Goal: Task Accomplishment & Management: Manage account settings

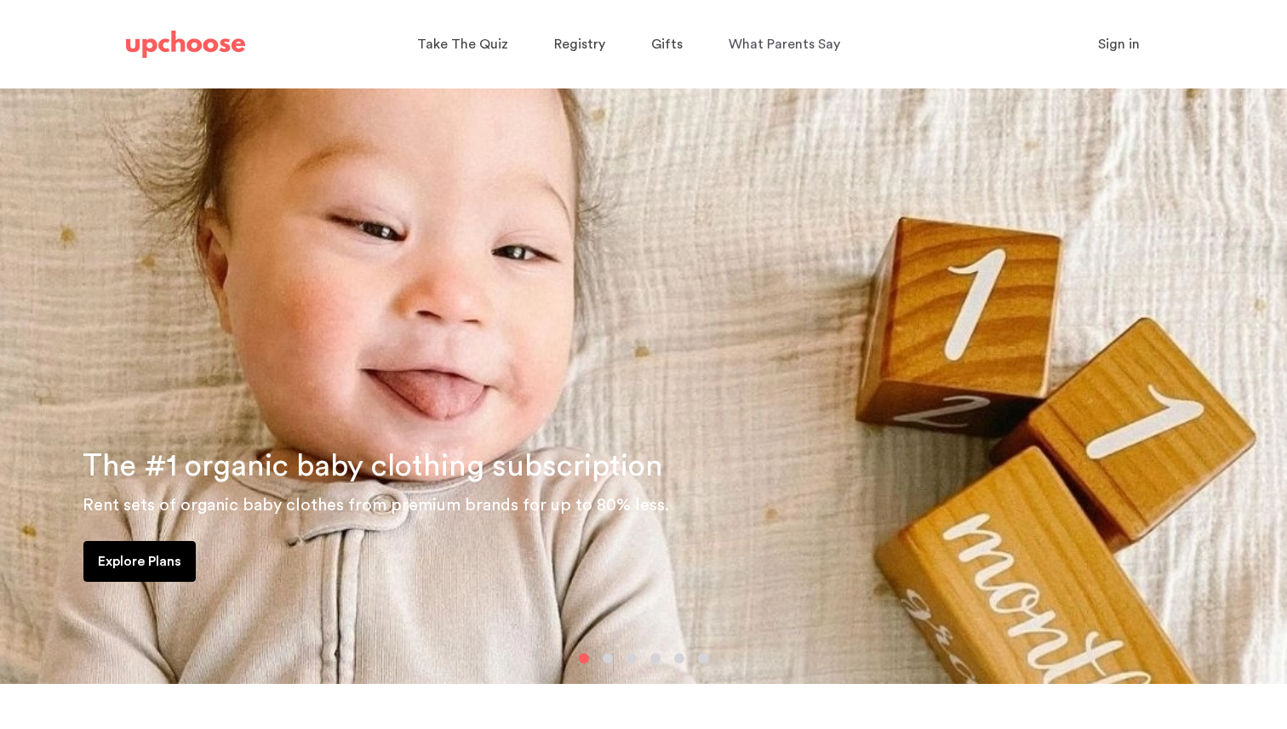
click at [1103, 45] on span "Sign in" at bounding box center [1119, 44] width 42 height 14
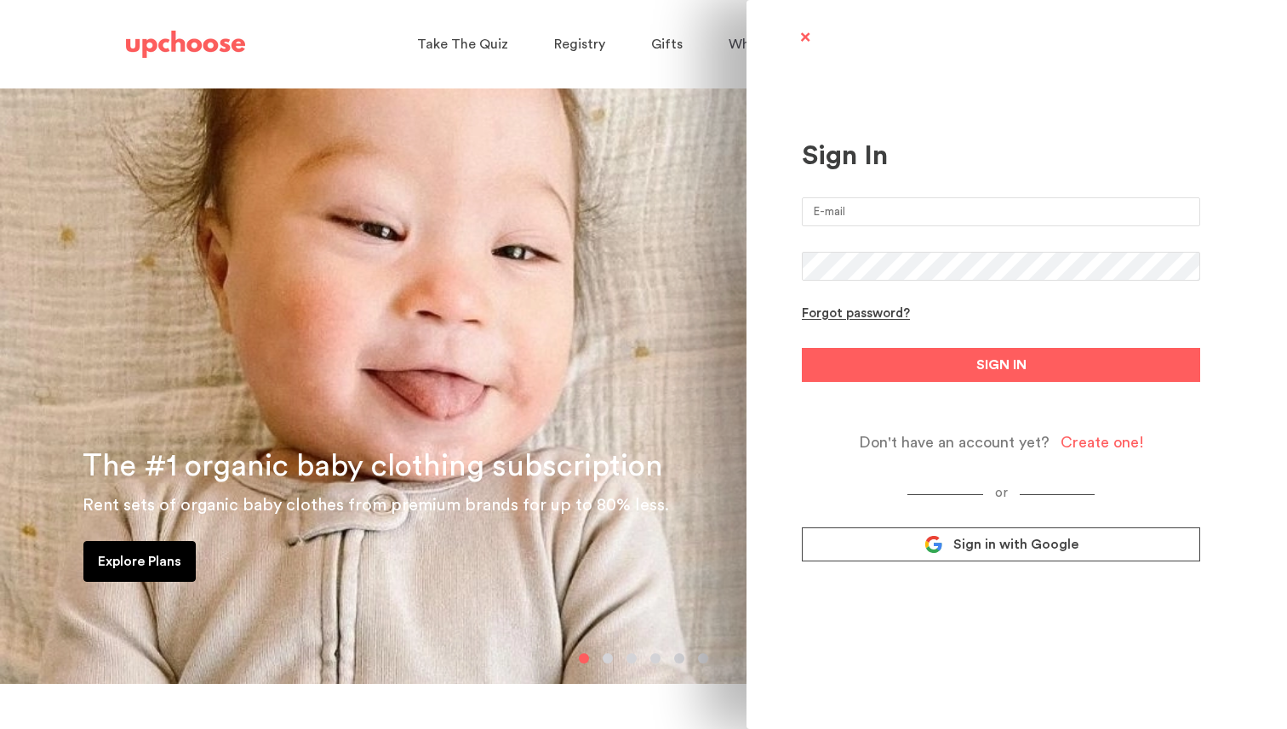
click at [993, 203] on input "email" at bounding box center [1001, 211] width 398 height 29
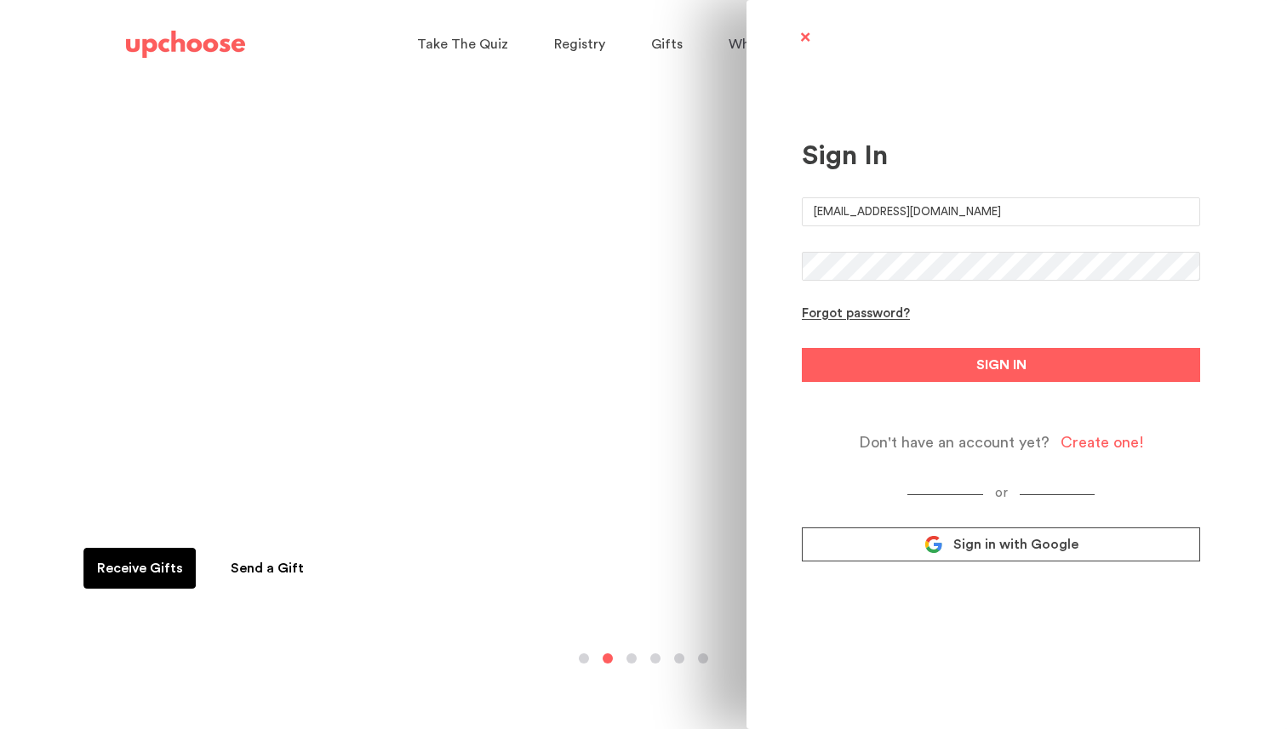
click at [935, 226] on input "vishnupg@hotmail.com" at bounding box center [1001, 211] width 398 height 29
click at [923, 191] on div "Sign In vishnupg@hotmail.com Forgot password? SIGN IN Don't have an account yet…" at bounding box center [1001, 321] width 398 height 584
drag, startPoint x: 936, startPoint y: 208, endPoint x: 564, endPoint y: 134, distance: 379.2
click at [564, 134] on div "Sign In vishnupg@hotmail.com Forgot password? SIGN IN Don't have an account yet…" at bounding box center [643, 364] width 1287 height 729
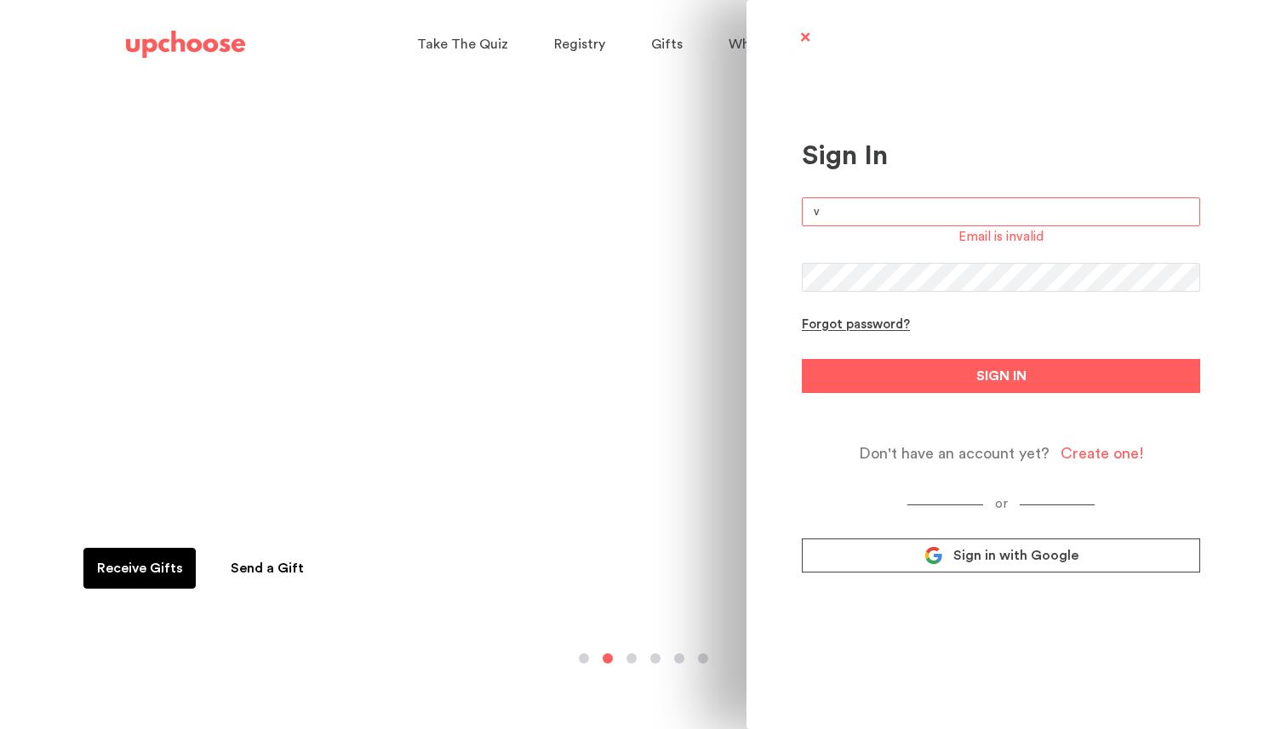
type input "vishnupg2@gmail.com"
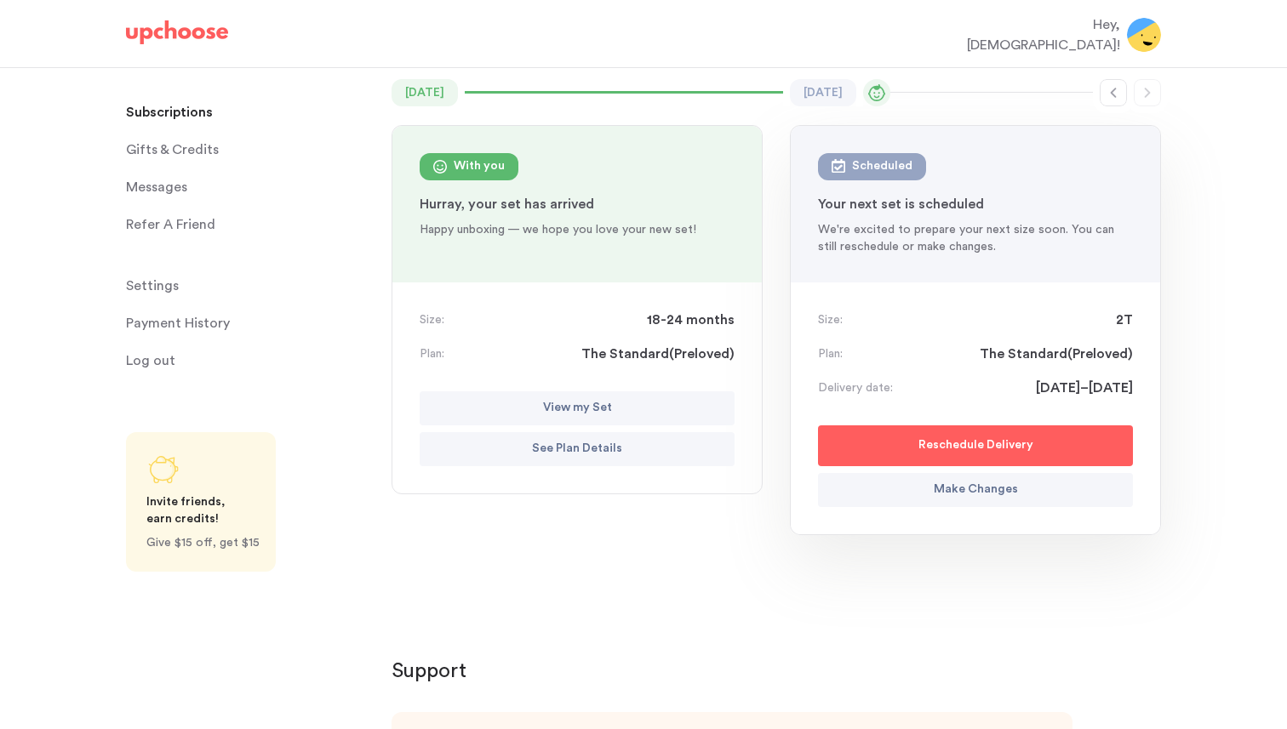
scroll to position [217, 0]
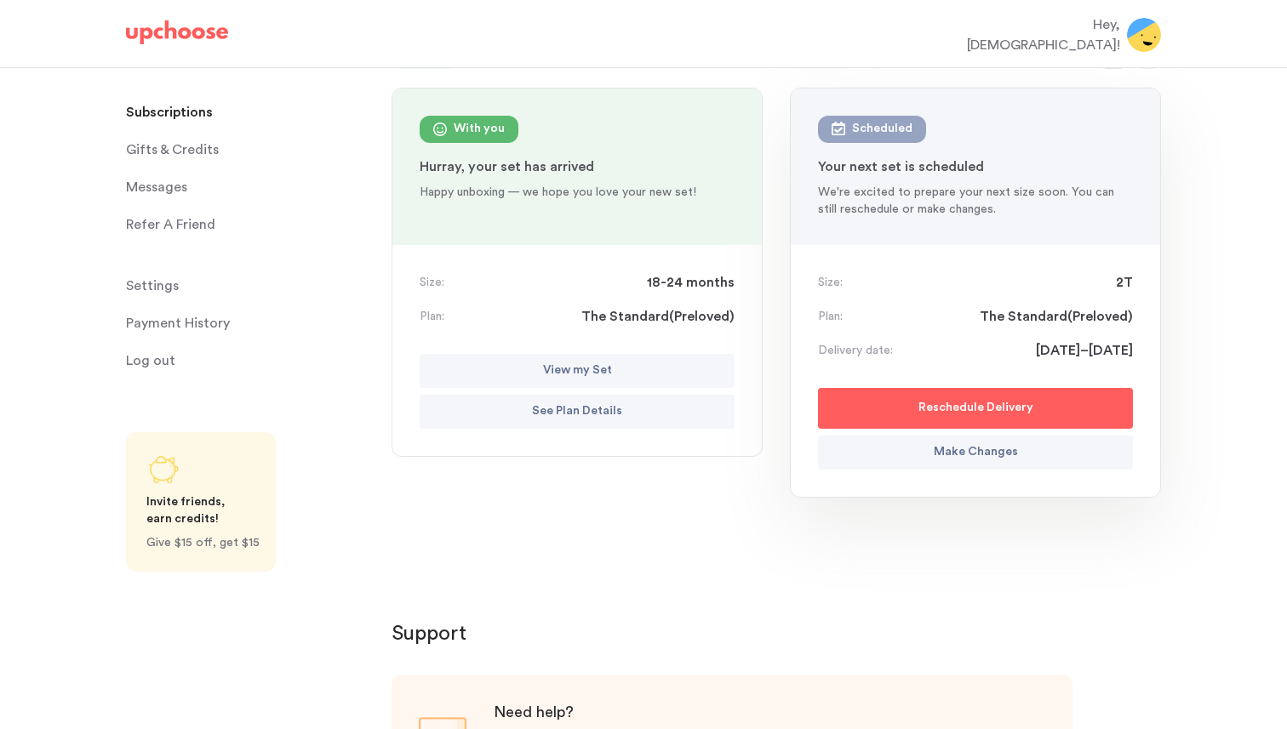
click at [941, 443] on p "Make Changes" at bounding box center [976, 453] width 84 height 20
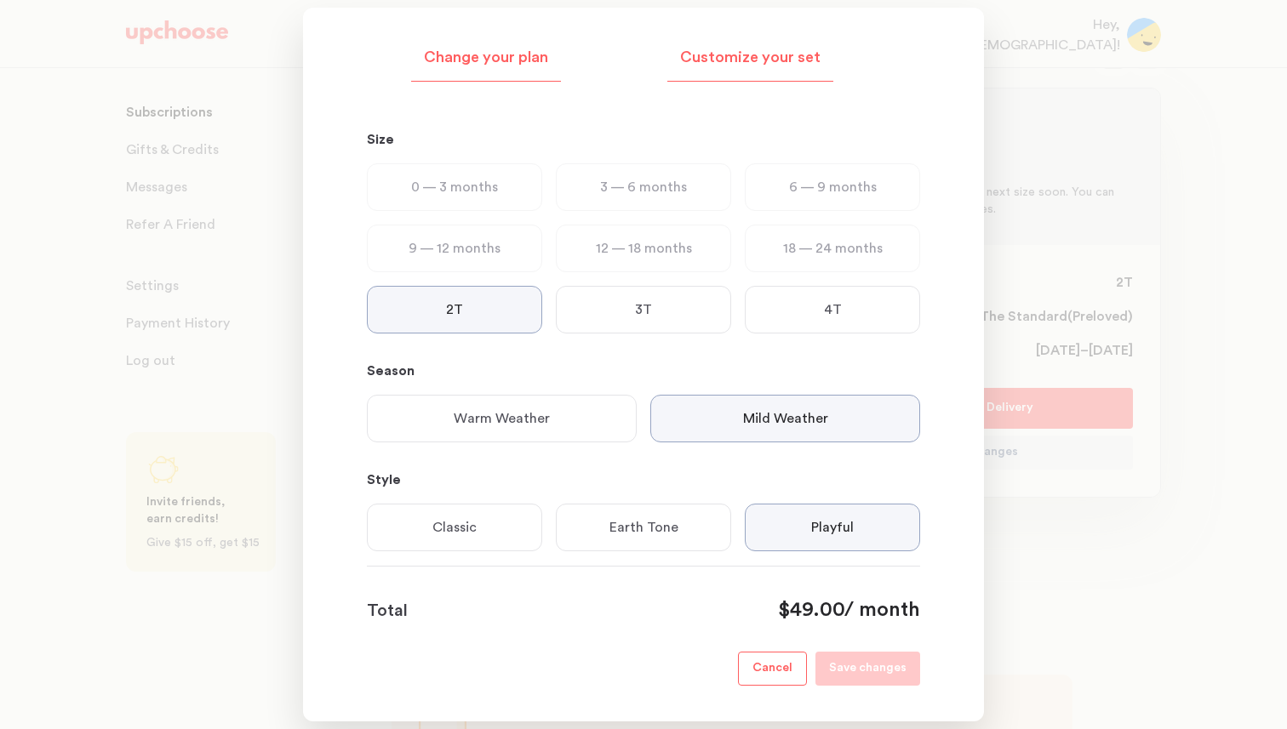
click at [781, 62] on p "Customize your set" at bounding box center [750, 58] width 140 height 20
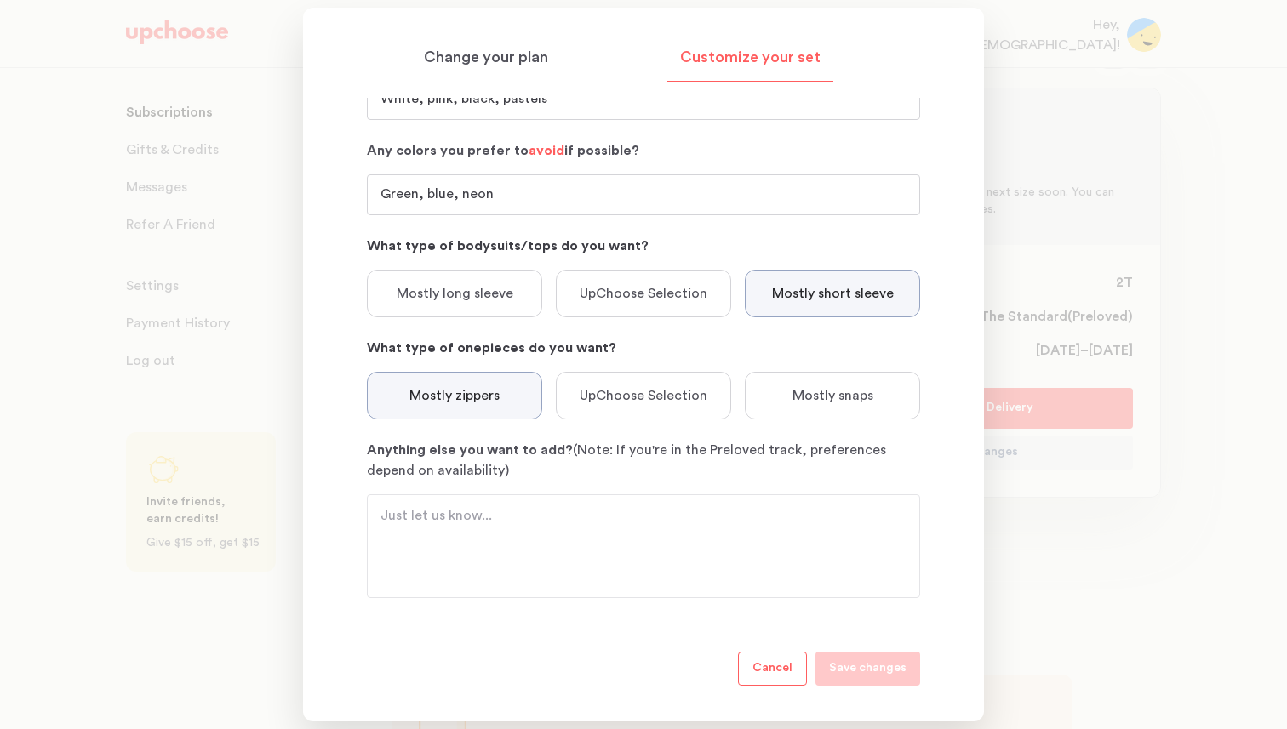
scroll to position [0, 0]
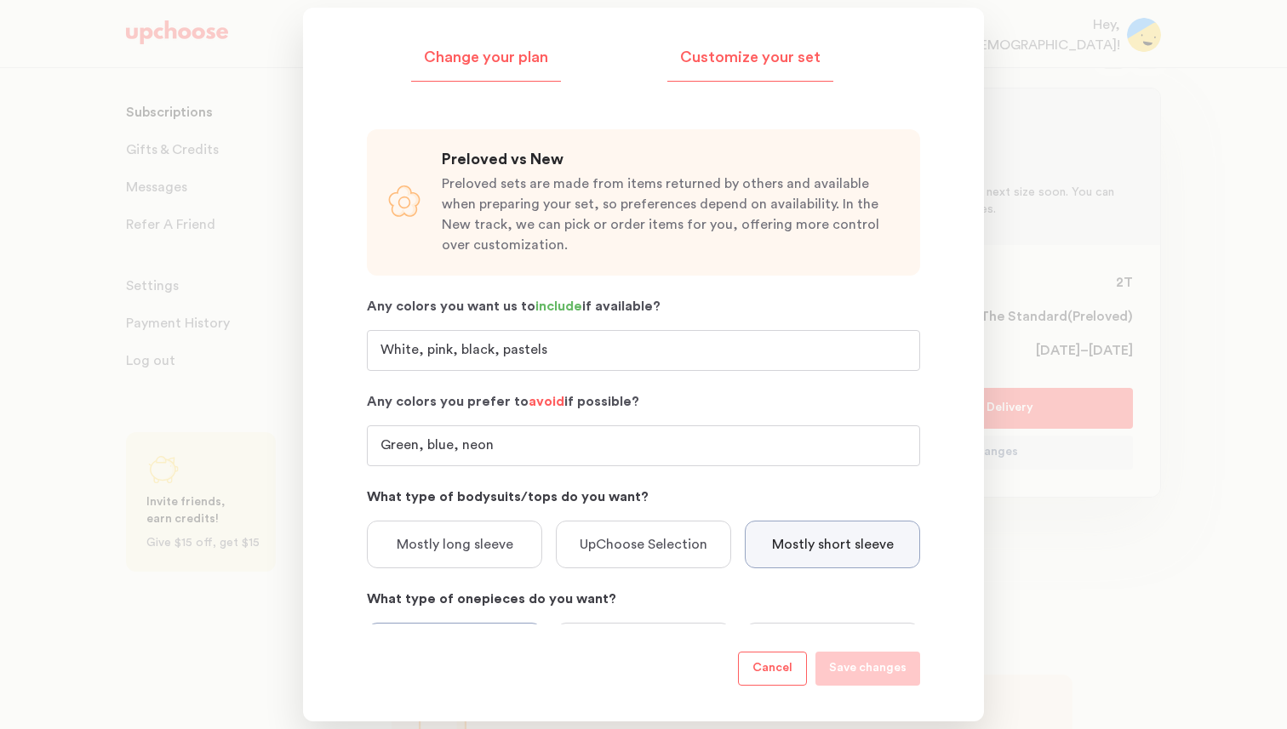
click at [507, 48] on p "Change your plan" at bounding box center [486, 58] width 124 height 20
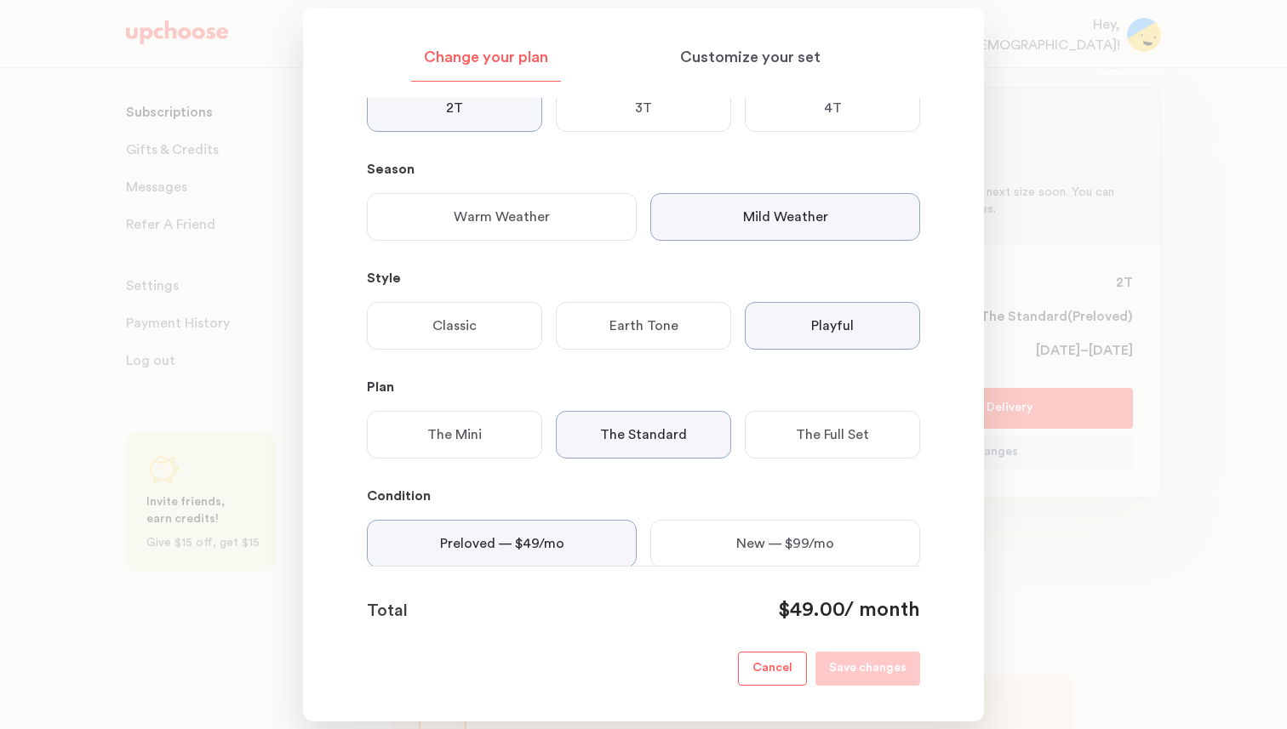
scroll to position [252, 0]
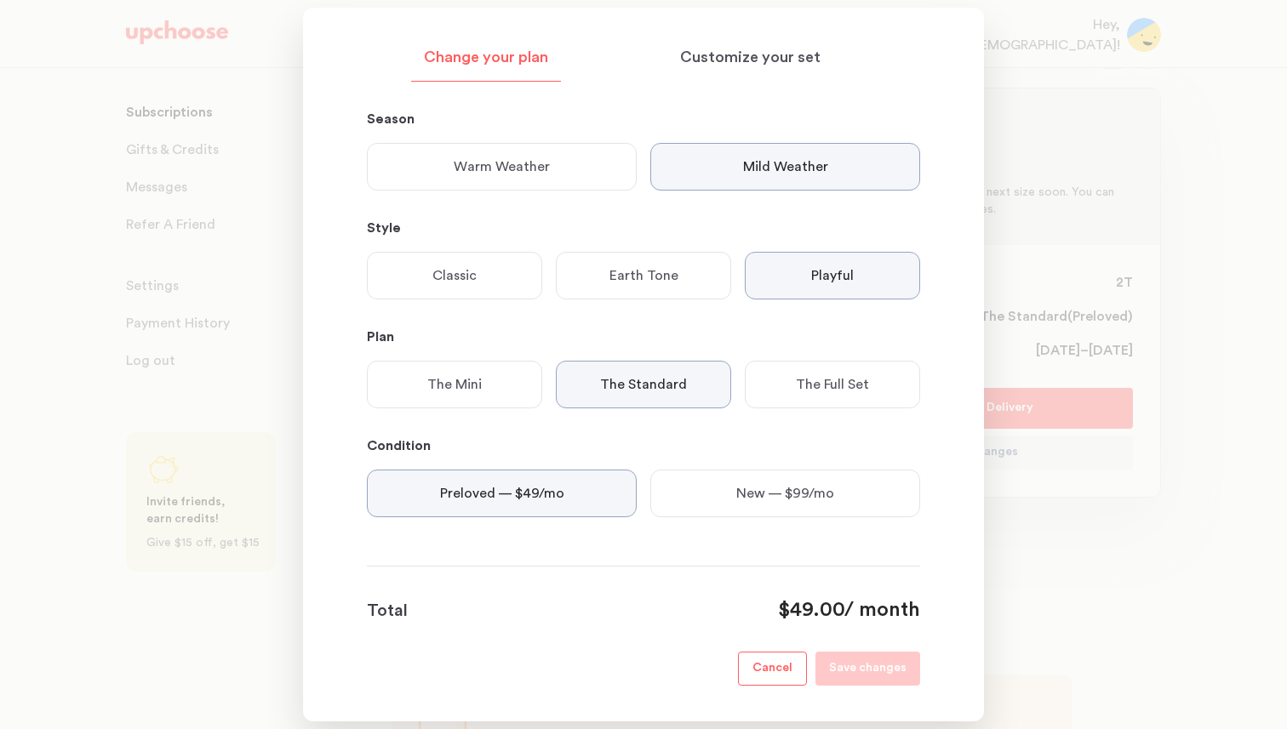
click at [465, 398] on div "The Mini" at bounding box center [454, 385] width 175 height 48
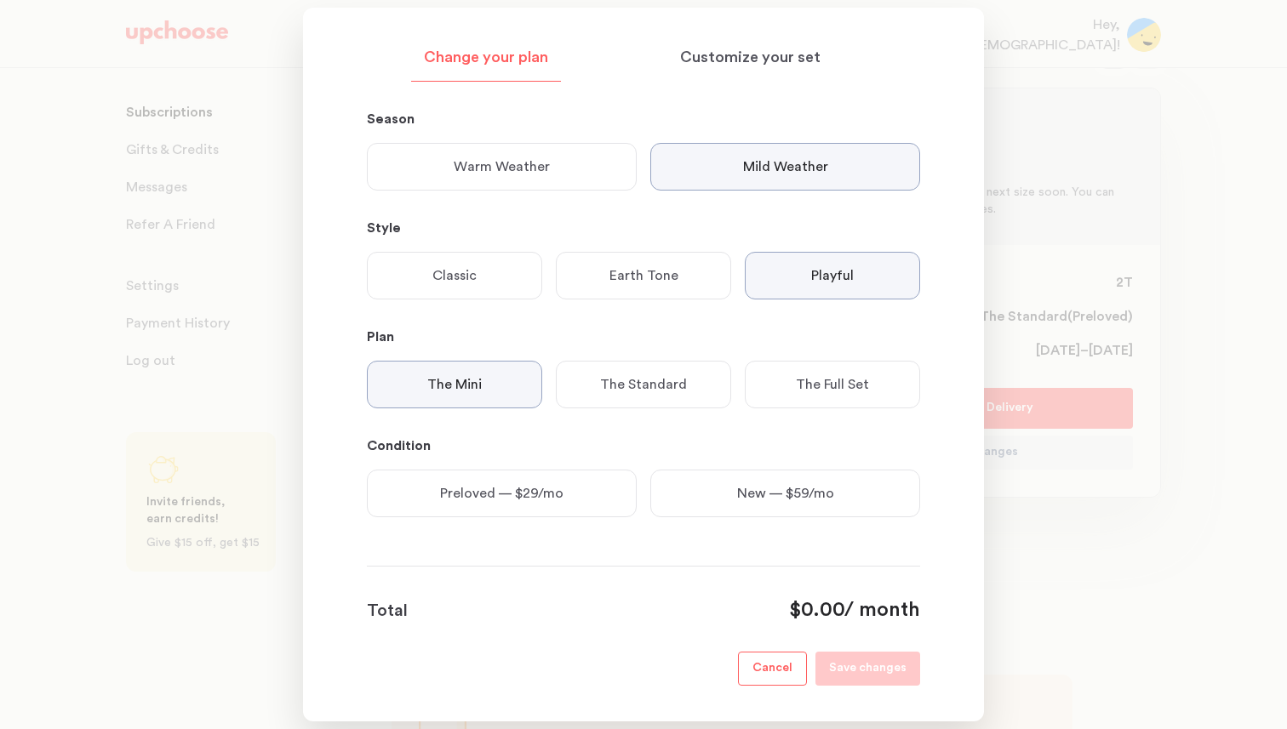
click at [630, 490] on div "Preloved — $29/mo" at bounding box center [502, 494] width 270 height 48
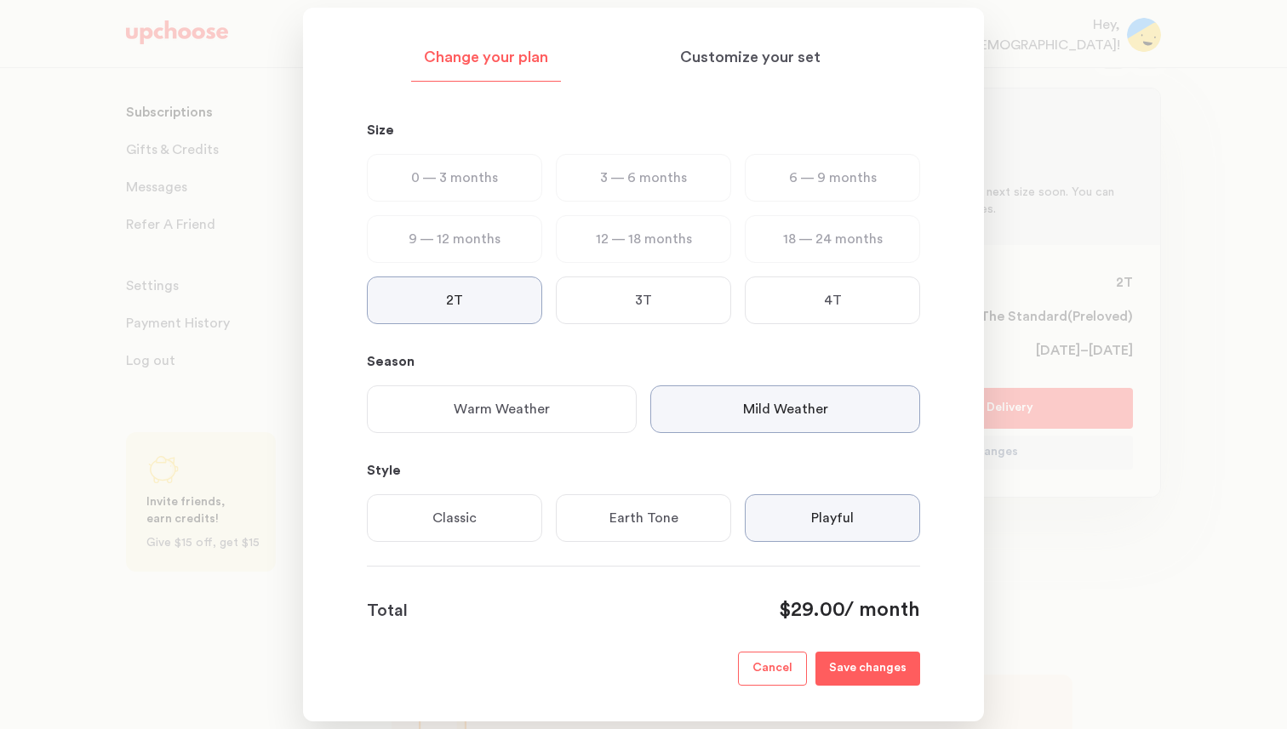
scroll to position [0, 0]
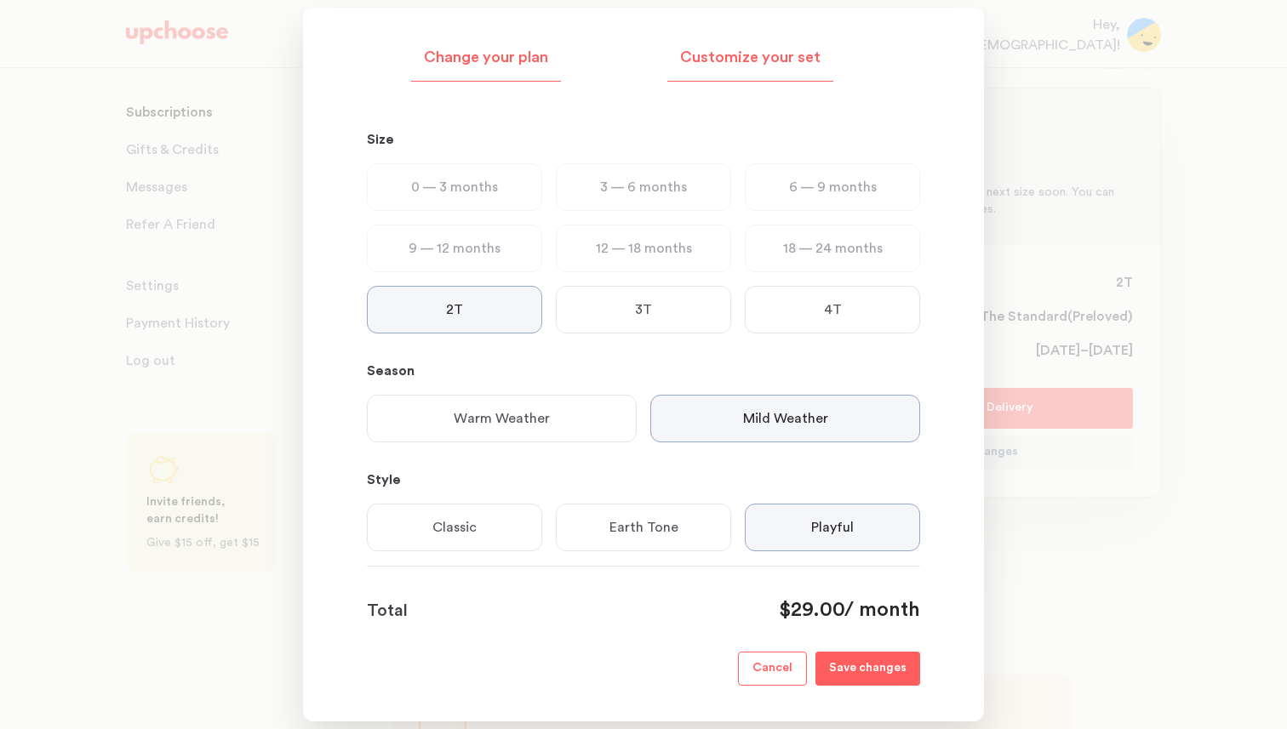
click at [790, 60] on p "Customize your set" at bounding box center [750, 58] width 140 height 20
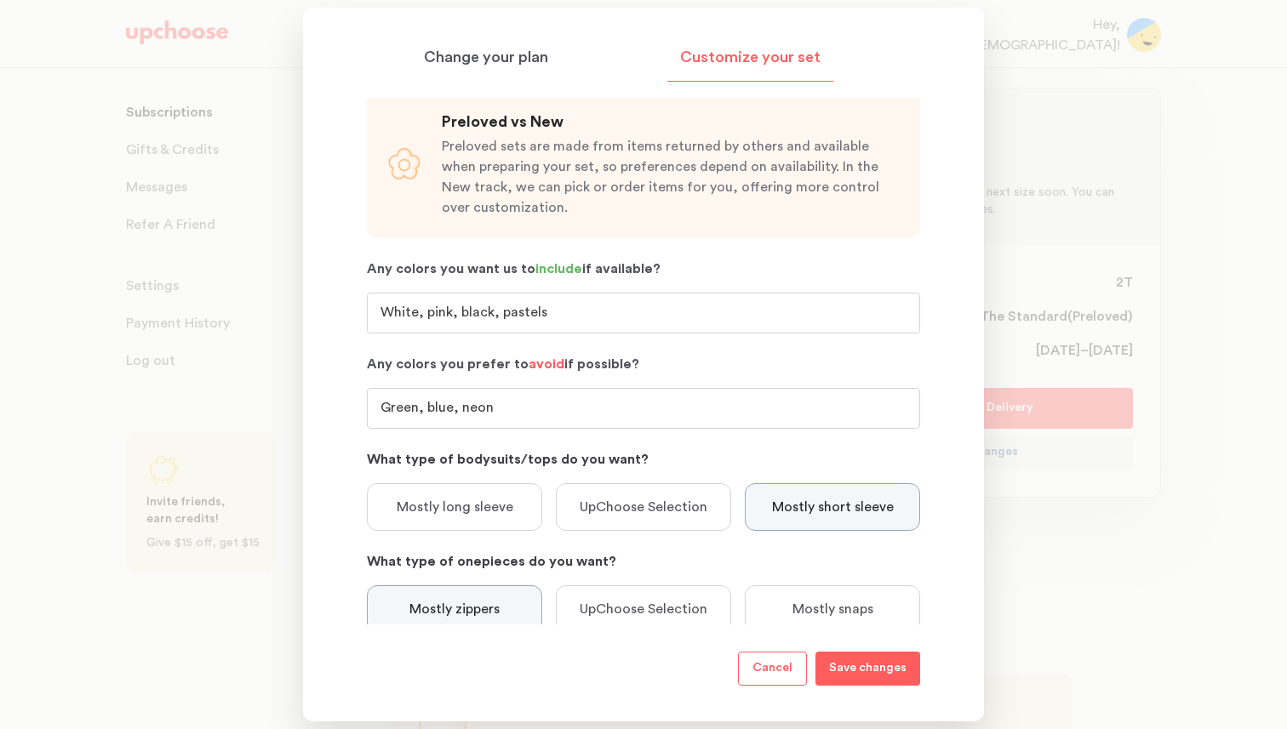
scroll to position [11, 0]
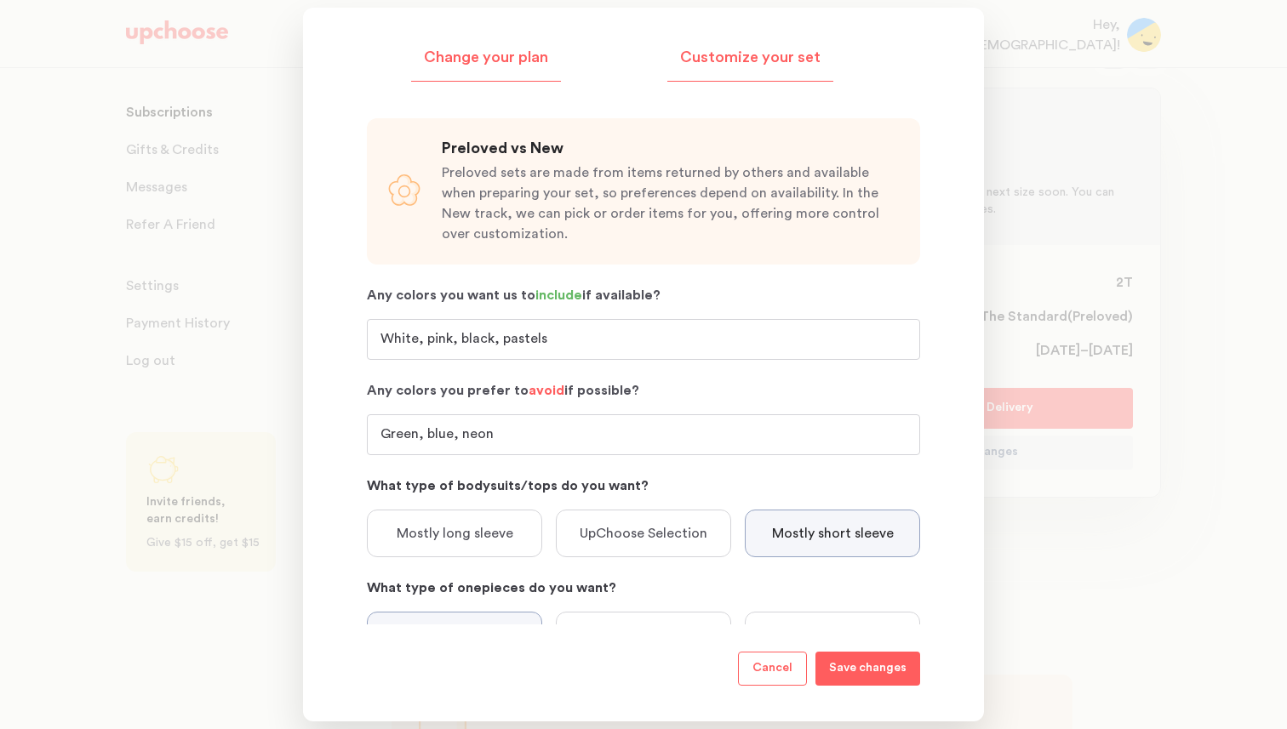
click at [547, 71] on div "Change your plan" at bounding box center [486, 62] width 150 height 38
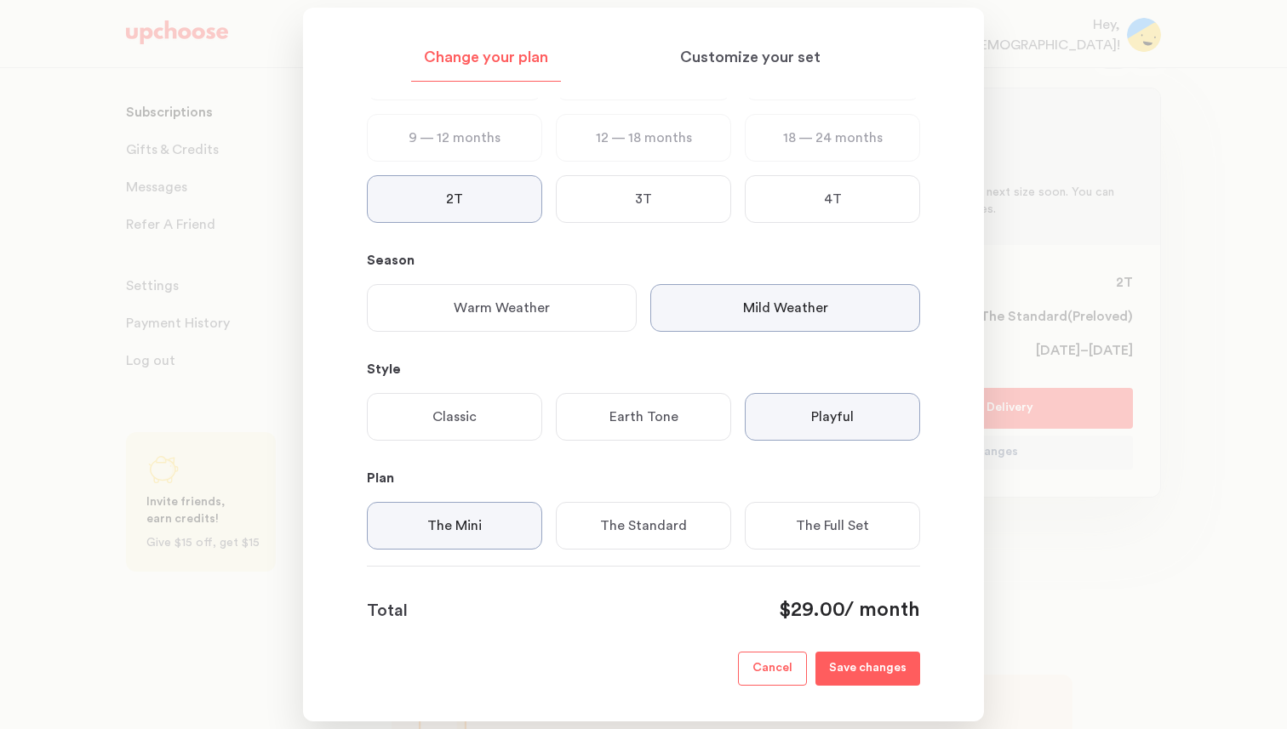
scroll to position [74, 0]
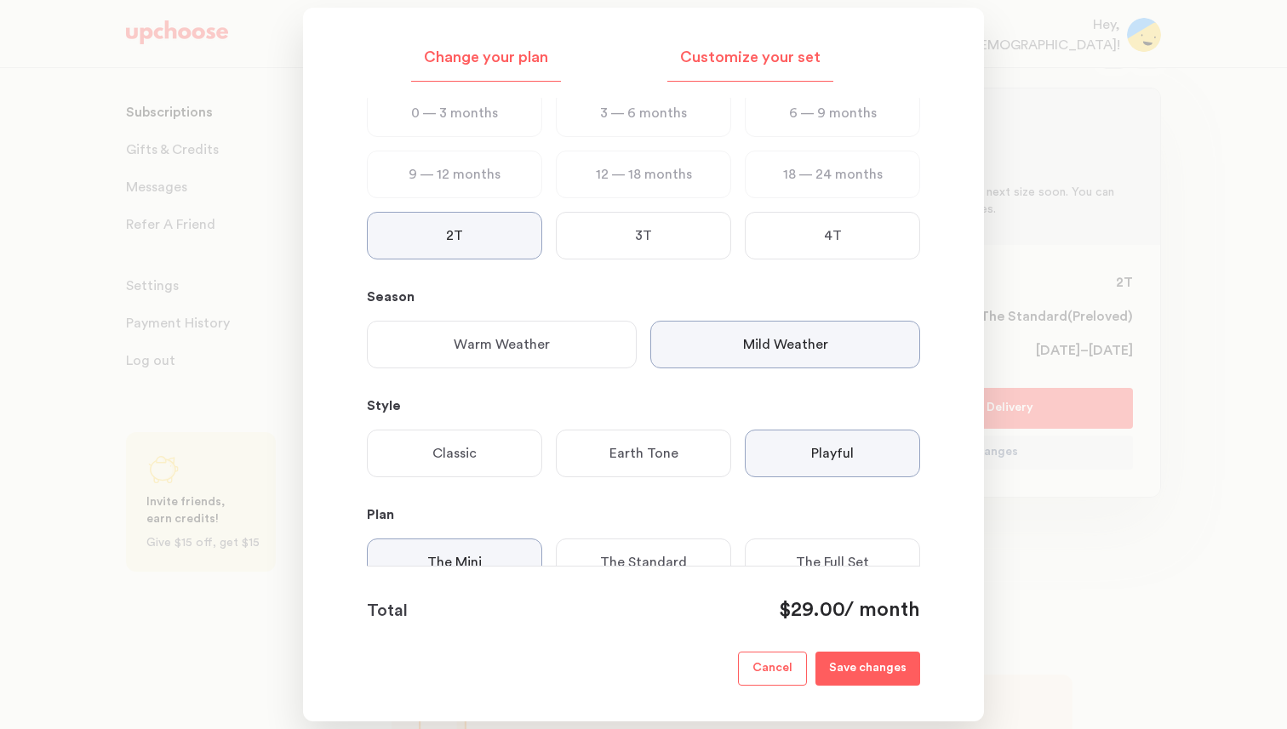
click at [731, 60] on p "Customize your set" at bounding box center [750, 58] width 140 height 20
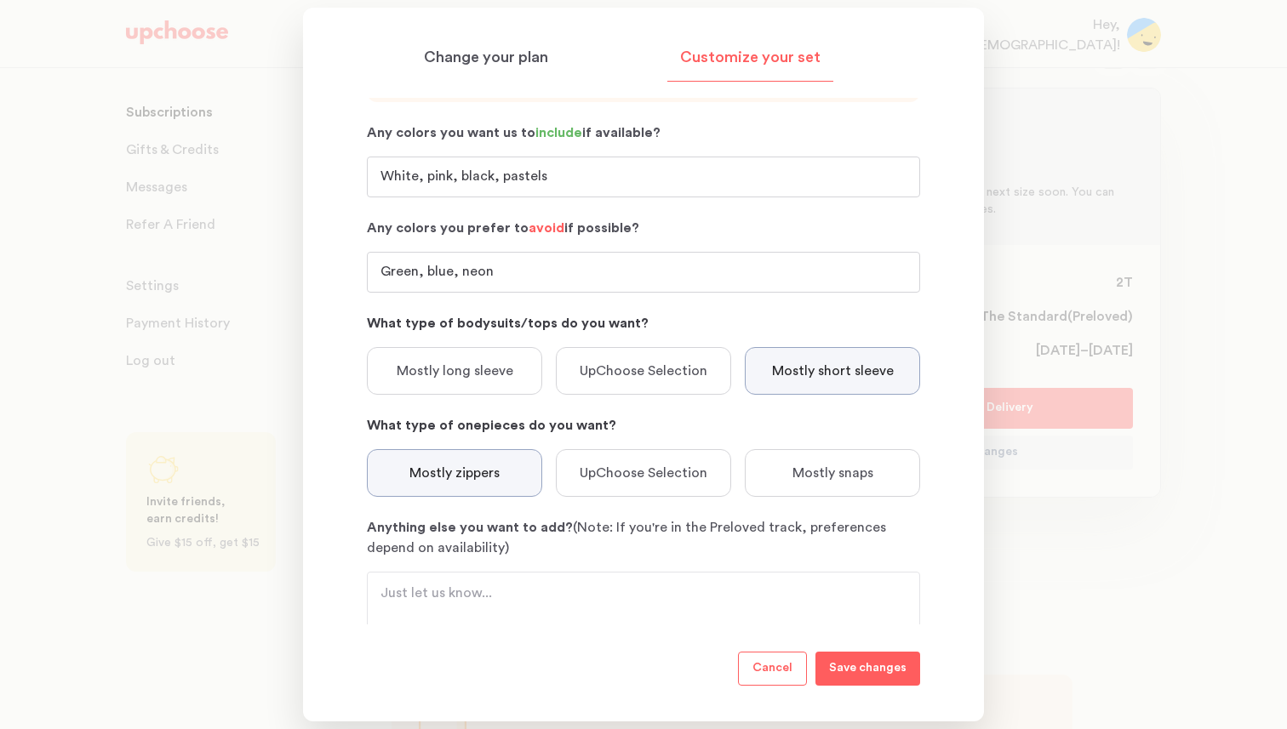
scroll to position [251, 0]
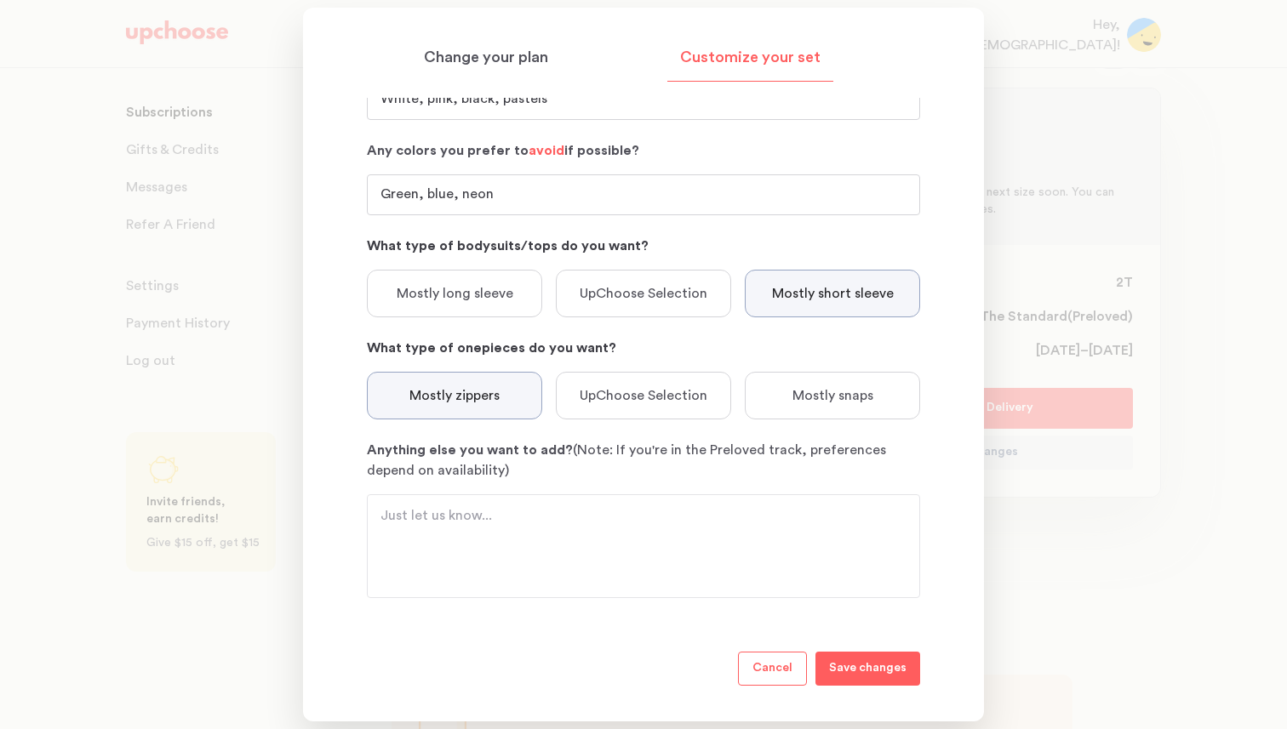
click at [680, 531] on textarea "Anything else you want to add? (Note: If you're in the Preloved track, preferen…" at bounding box center [643, 546] width 526 height 82
type textarea "T"
click at [412, 519] on textarea "Girly tops and pants without" at bounding box center [643, 546] width 526 height 82
click at [620, 513] on textarea "Girly style tops and pants without" at bounding box center [643, 546] width 526 height 82
click at [473, 517] on textarea "Girly style tops and pants without" at bounding box center [643, 546] width 526 height 82
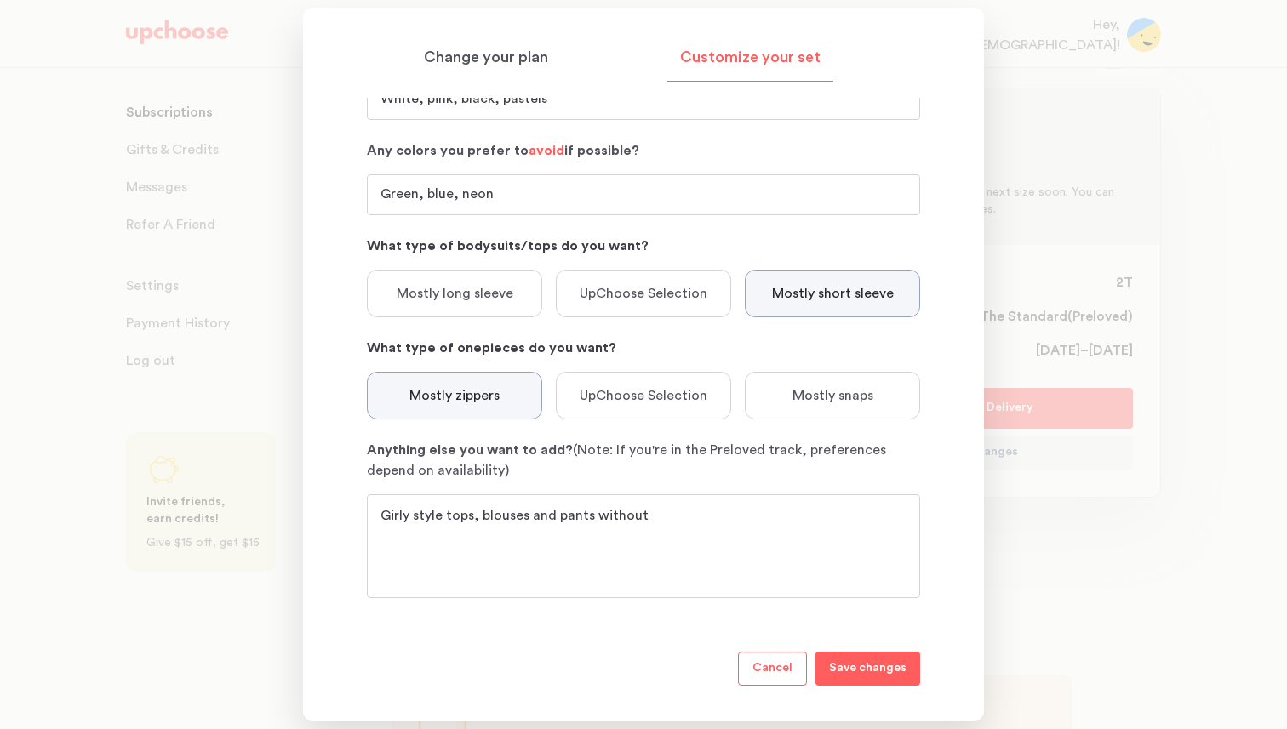
click at [660, 510] on textarea "Girly style tops, blouses and pants without" at bounding box center [643, 546] width 526 height 82
type textarea "Girly style tops, blouses and pants without zippers and buttons. Button or zipp…"
click at [878, 665] on p "Save changes" at bounding box center [867, 669] width 77 height 20
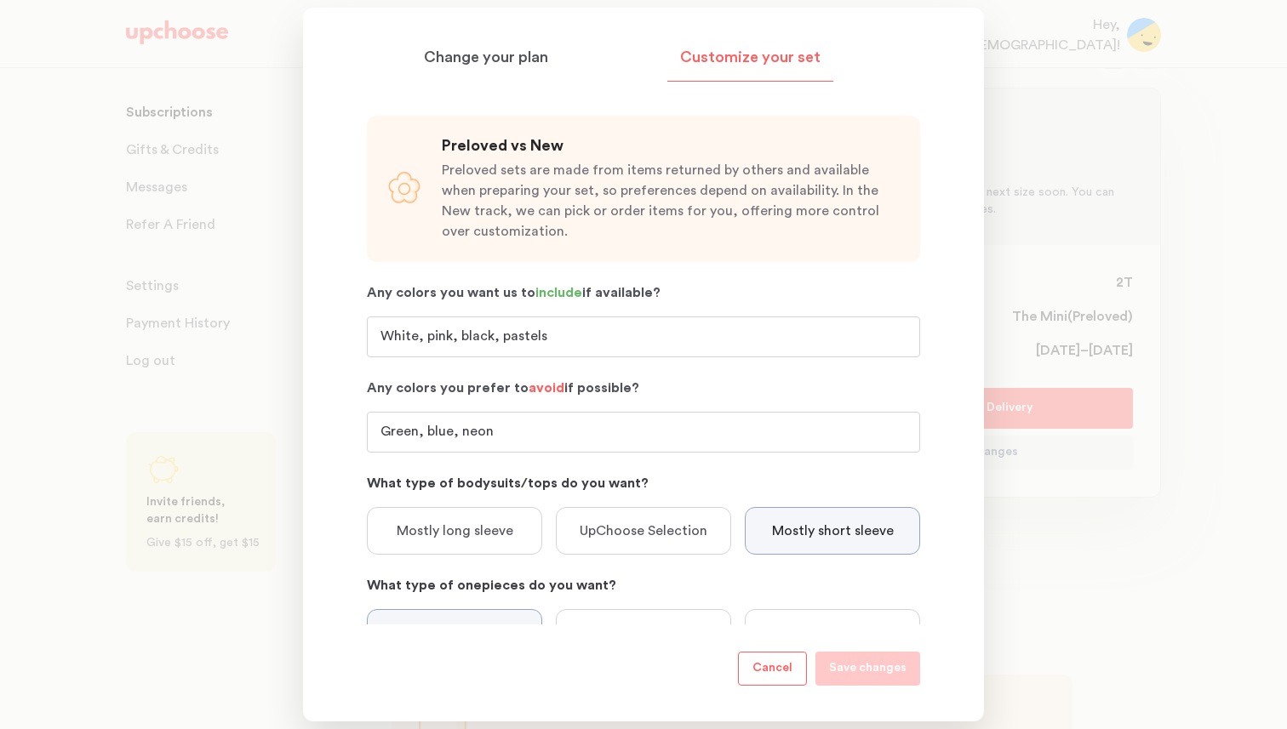
scroll to position [0, 0]
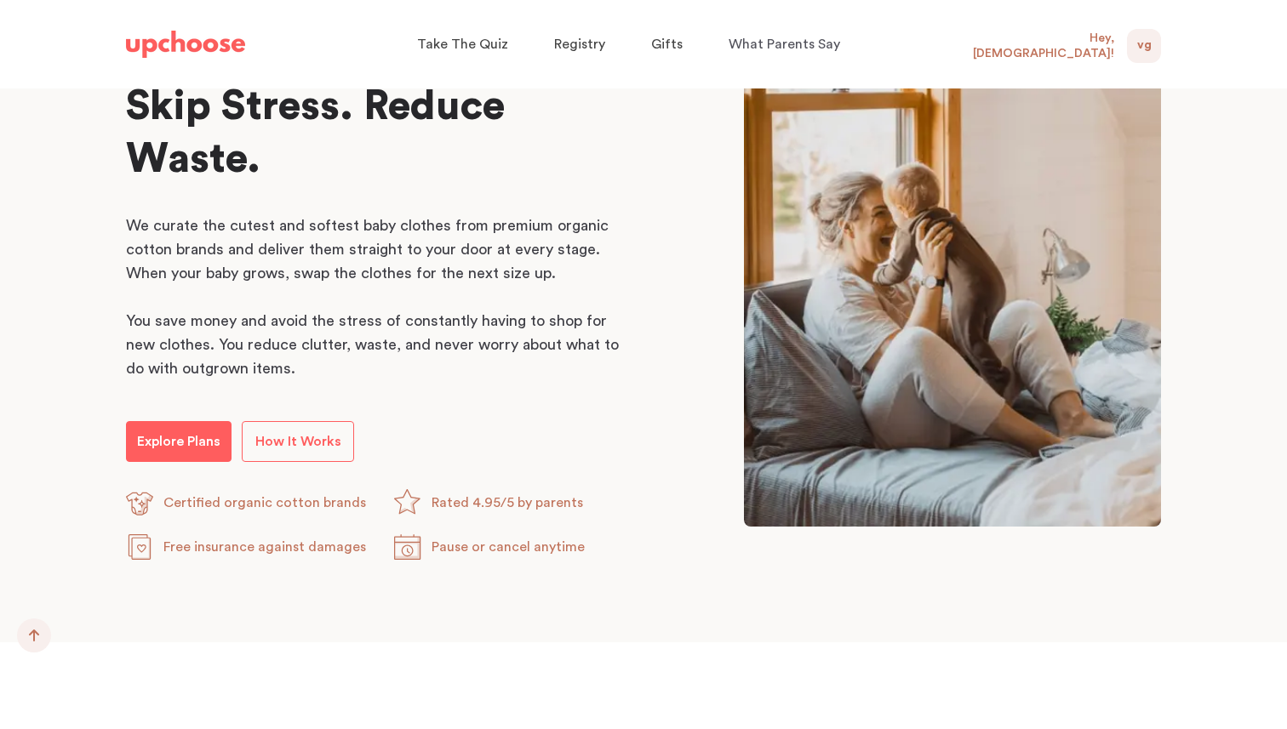
scroll to position [842, 0]
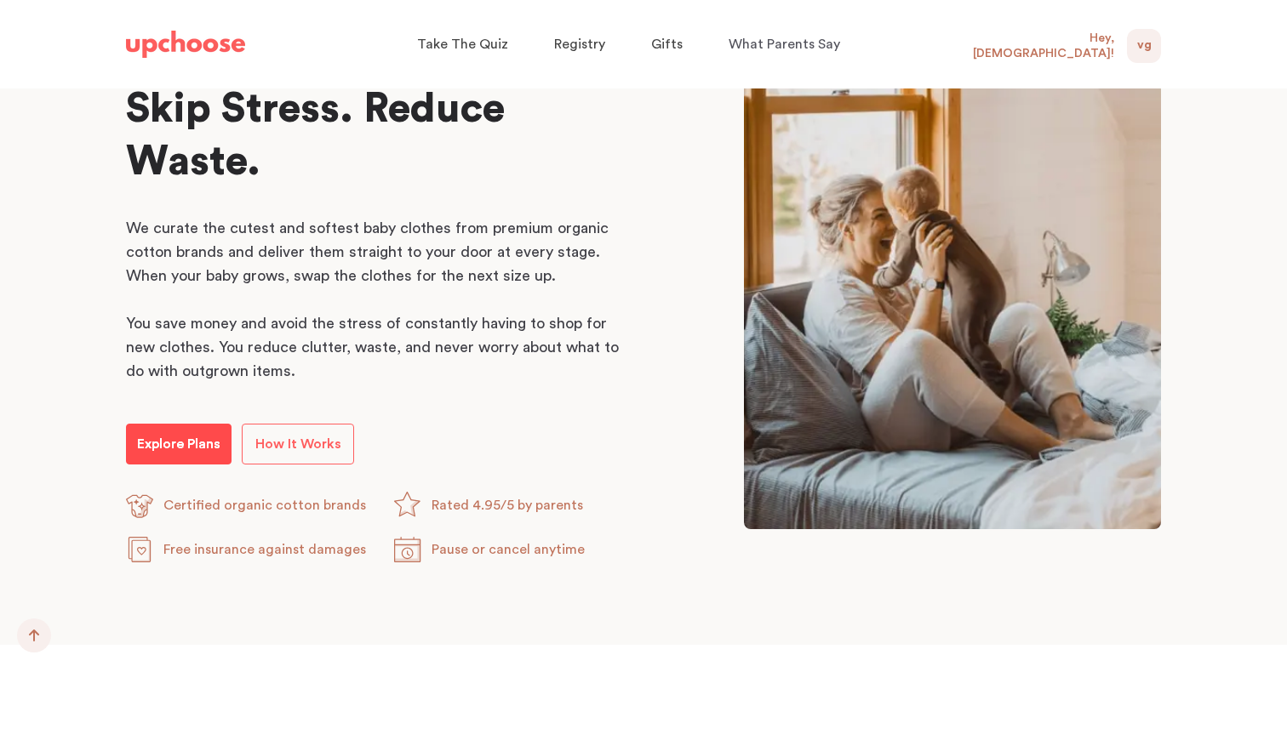
click at [157, 440] on p "Explore Plans" at bounding box center [178, 444] width 83 height 20
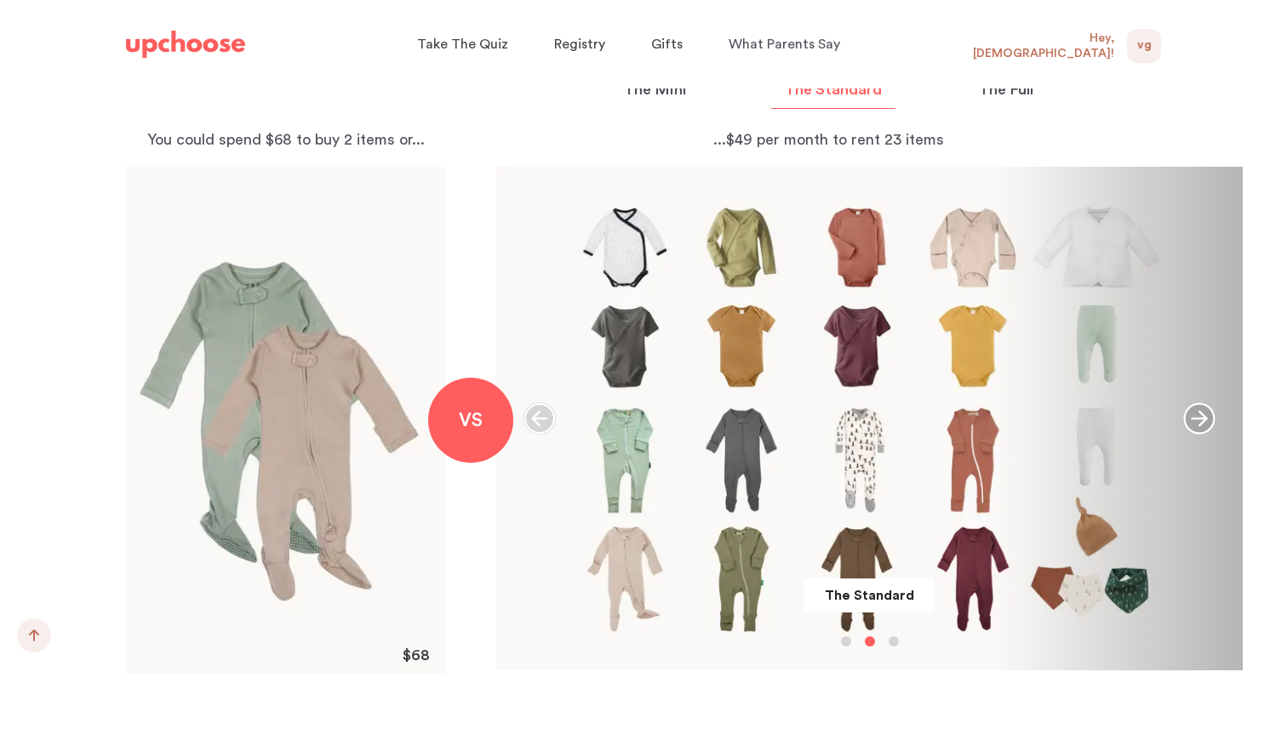
scroll to position [1846, 0]
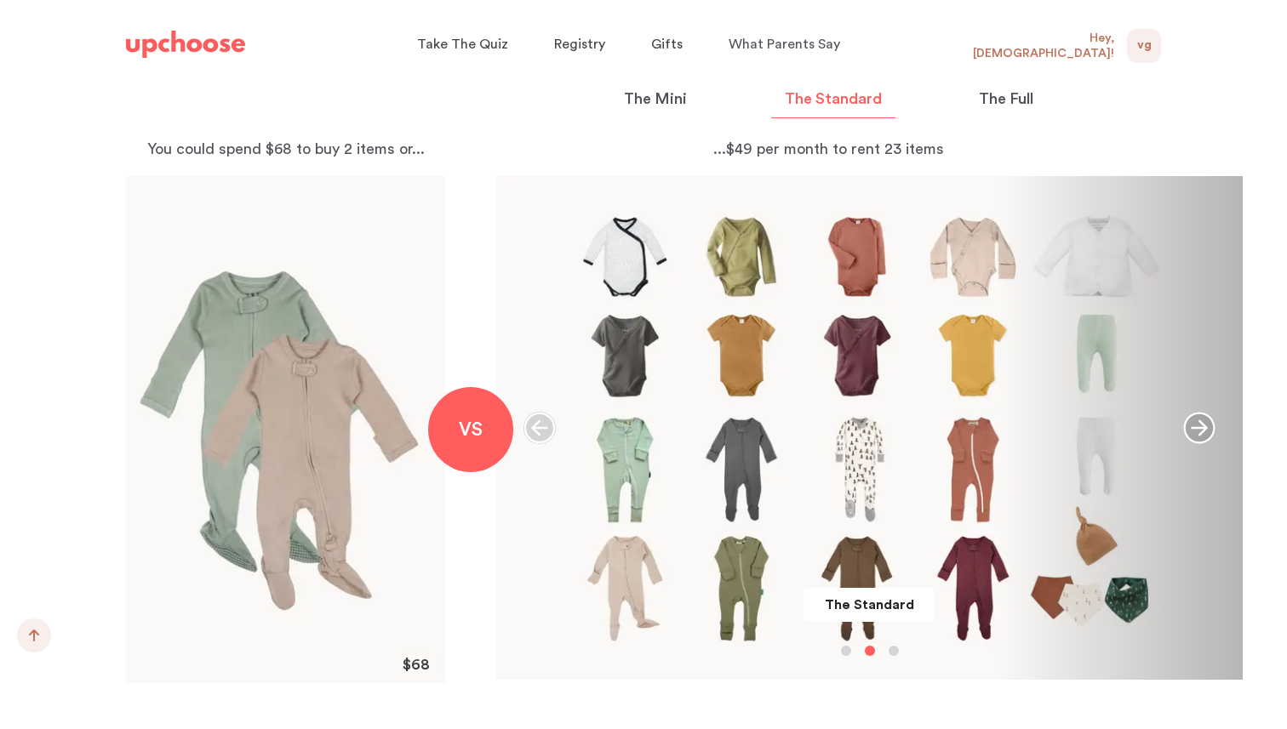
click at [663, 106] on p "The Mini" at bounding box center [655, 99] width 63 height 23
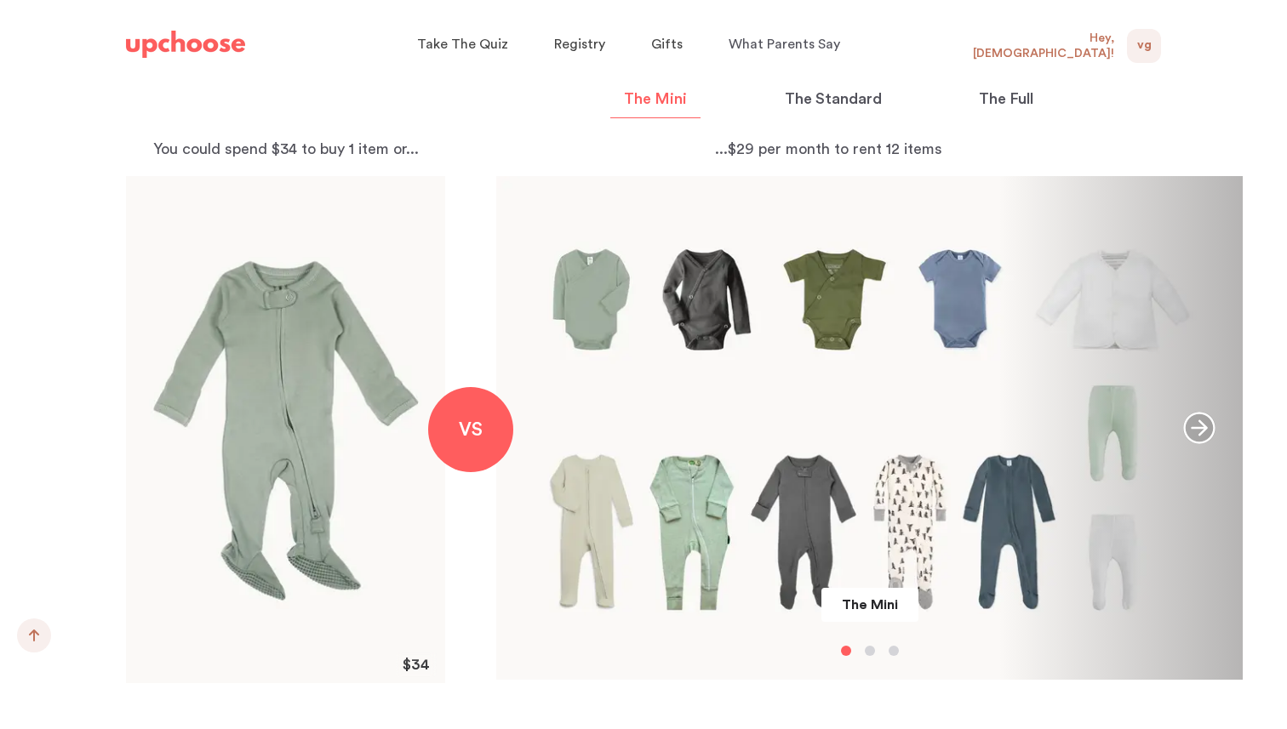
click at [818, 101] on p "The Standard" at bounding box center [833, 99] width 97 height 23
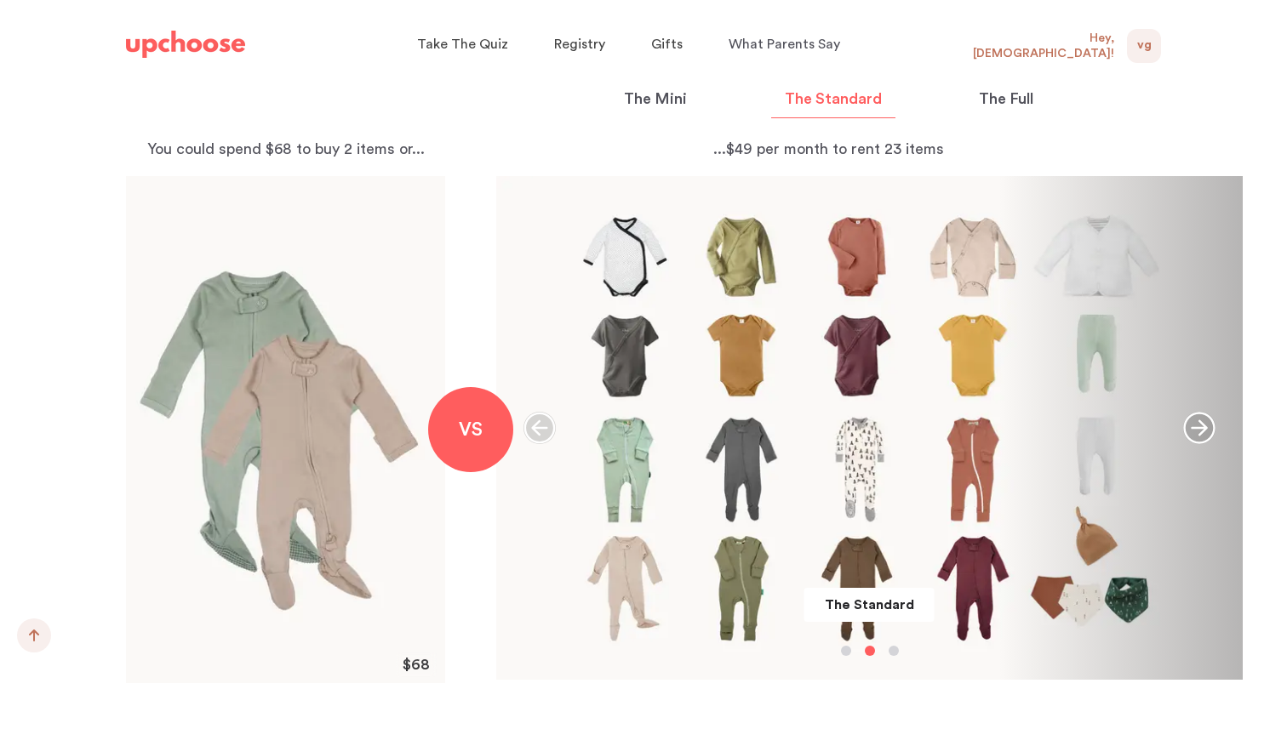
click at [686, 93] on button "The Mini" at bounding box center [655, 103] width 90 height 31
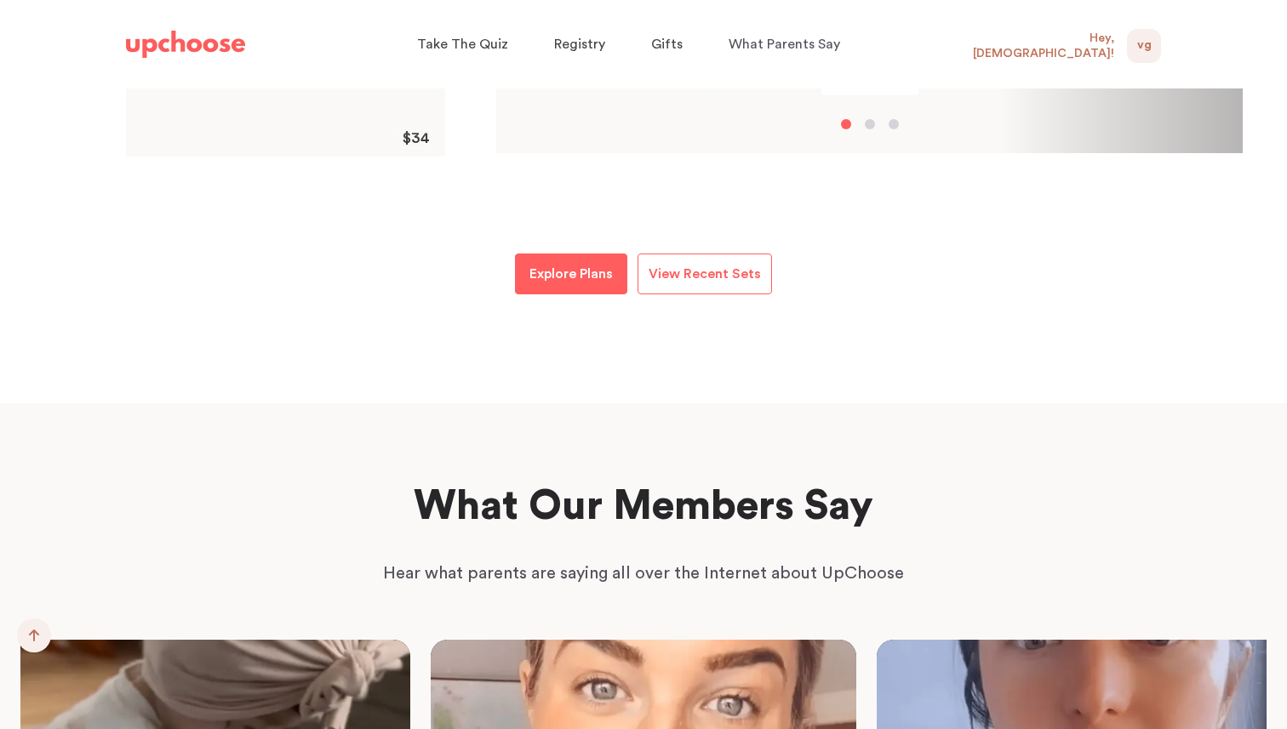
scroll to position [2399, 0]
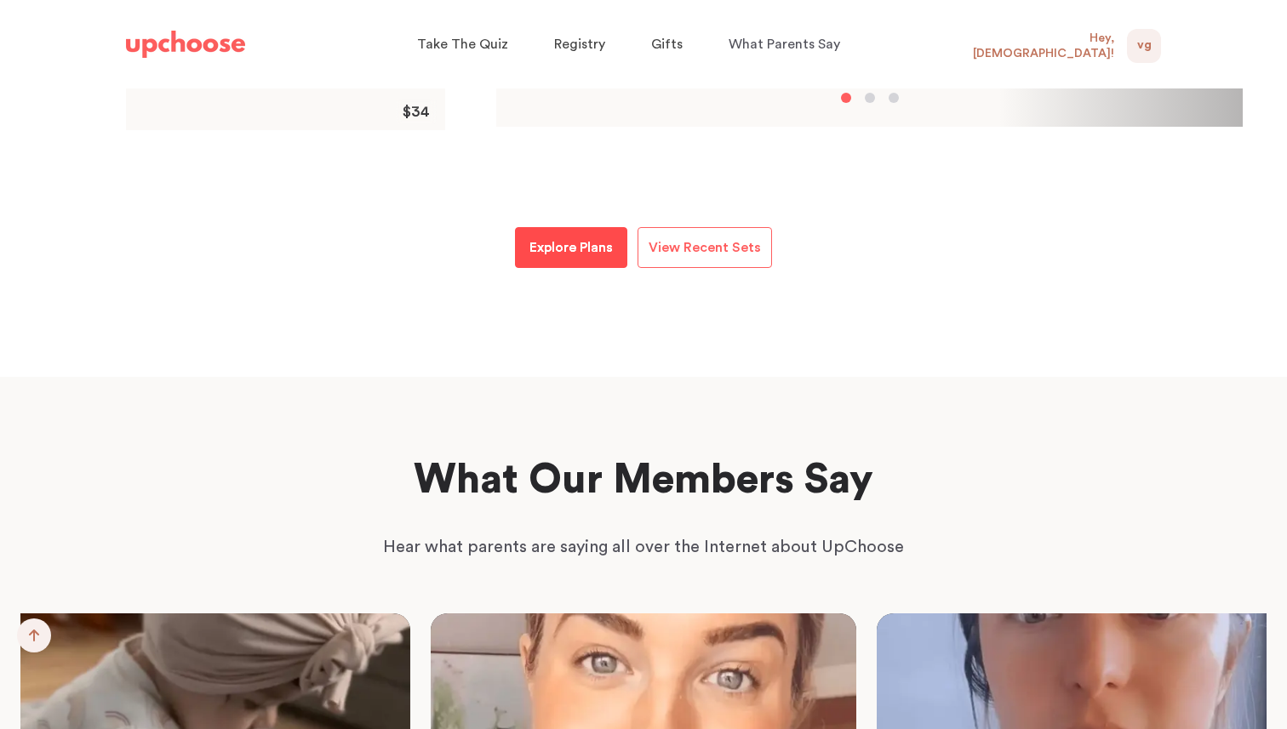
click at [598, 245] on p "Explore Plans" at bounding box center [570, 247] width 83 height 20
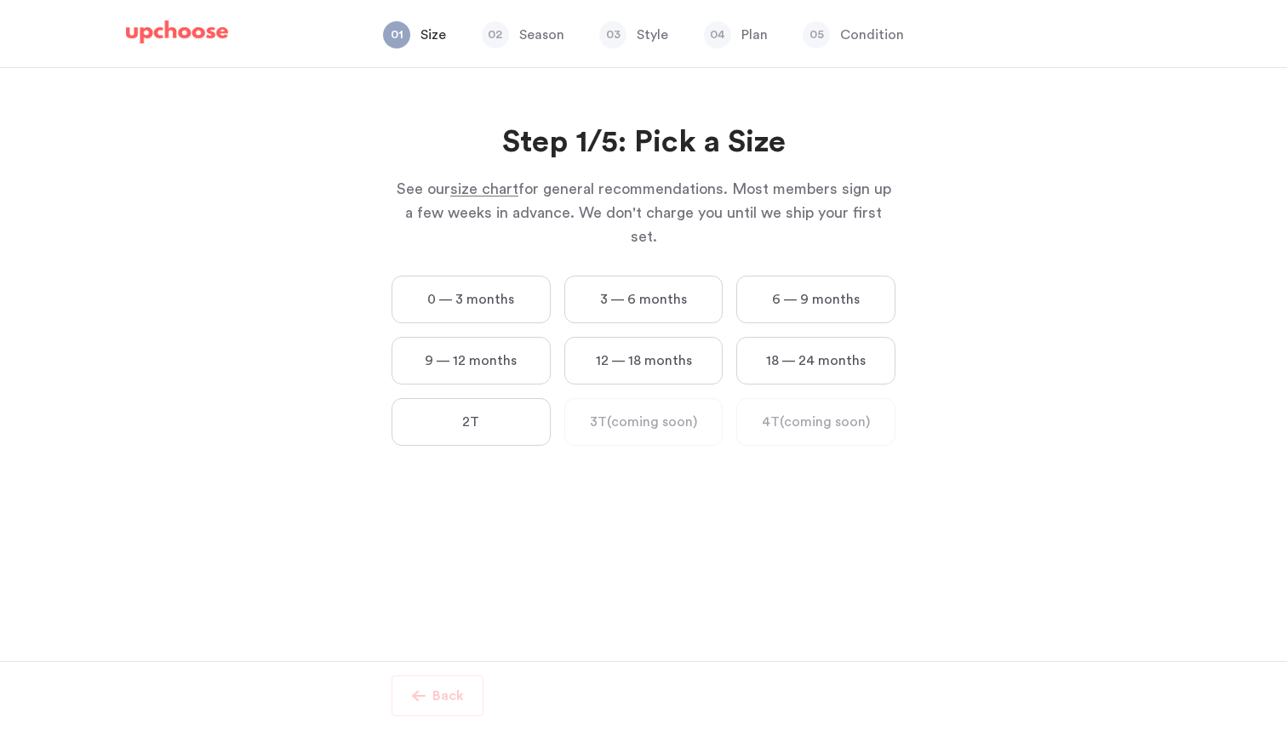
click at [514, 398] on label "2T" at bounding box center [470, 422] width 159 height 48
click at [0, 0] on input "2T" at bounding box center [0, 0] width 0 height 0
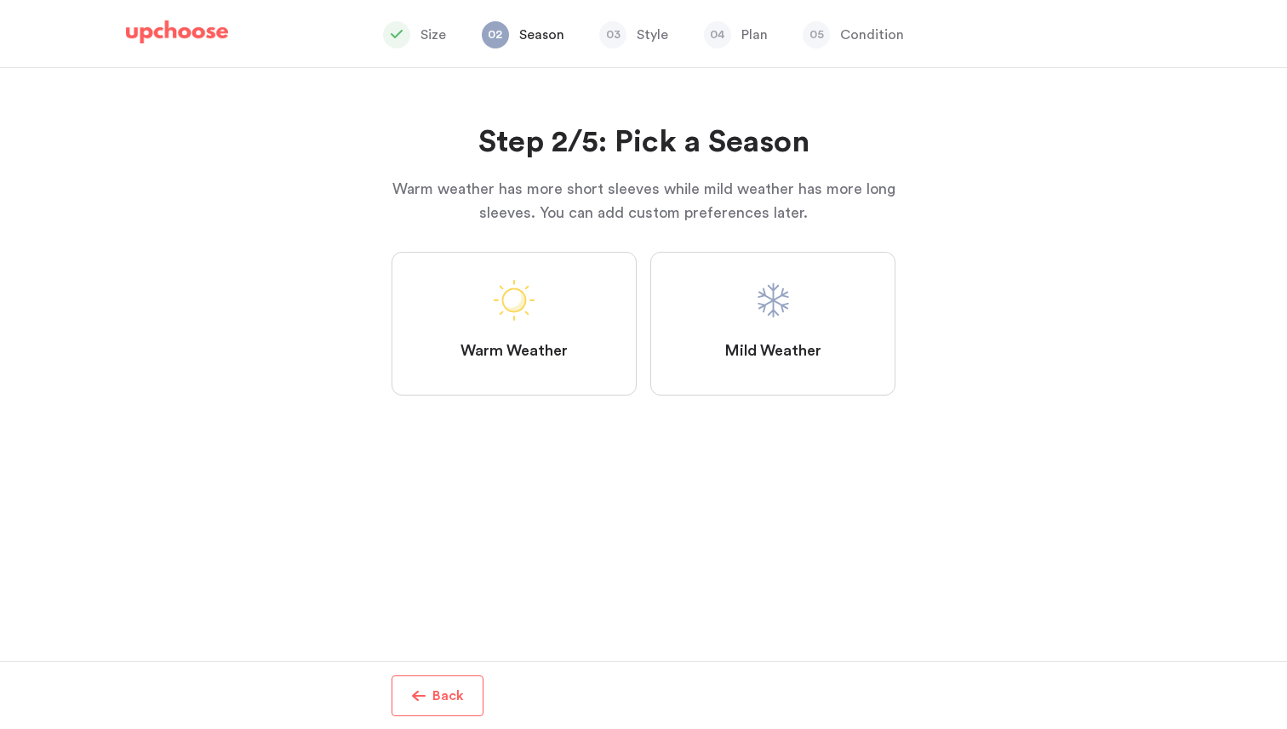
click at [744, 322] on label "Mild Weather" at bounding box center [772, 324] width 245 height 144
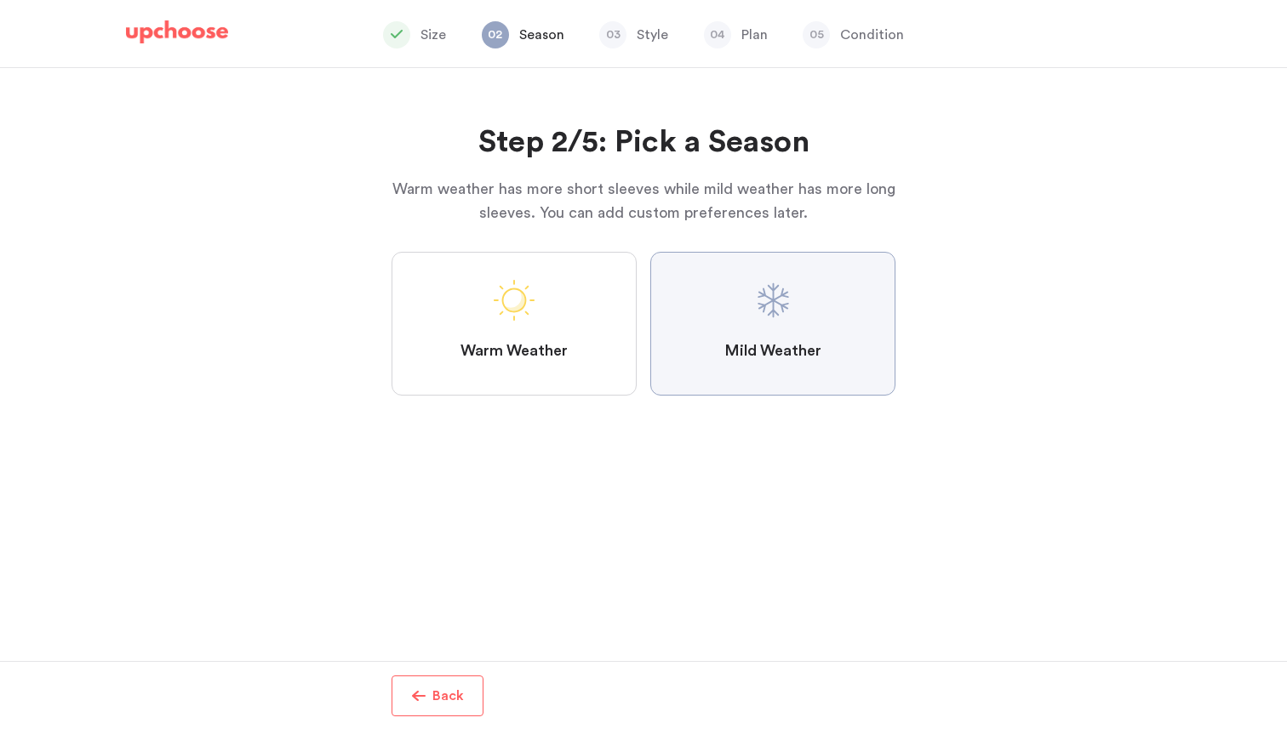
click at [0, 0] on Weather "Mild Weather" at bounding box center [0, 0] width 0 height 0
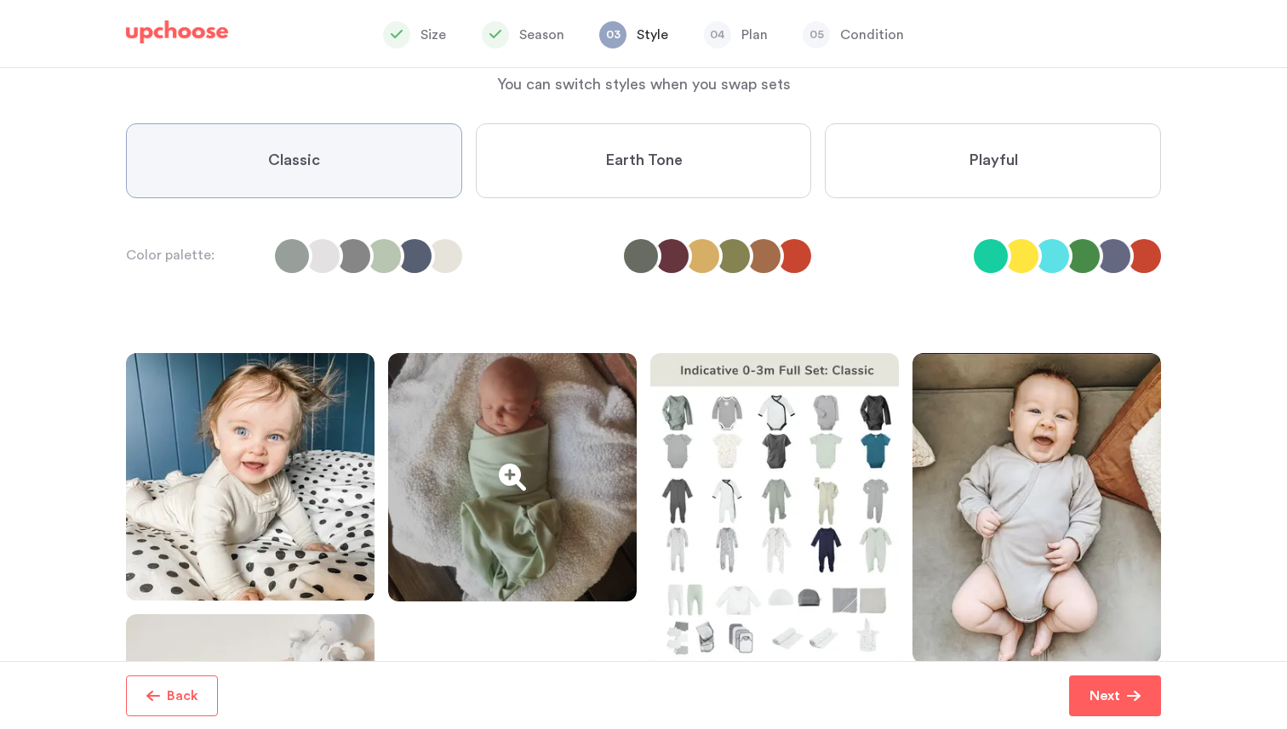
scroll to position [47, 0]
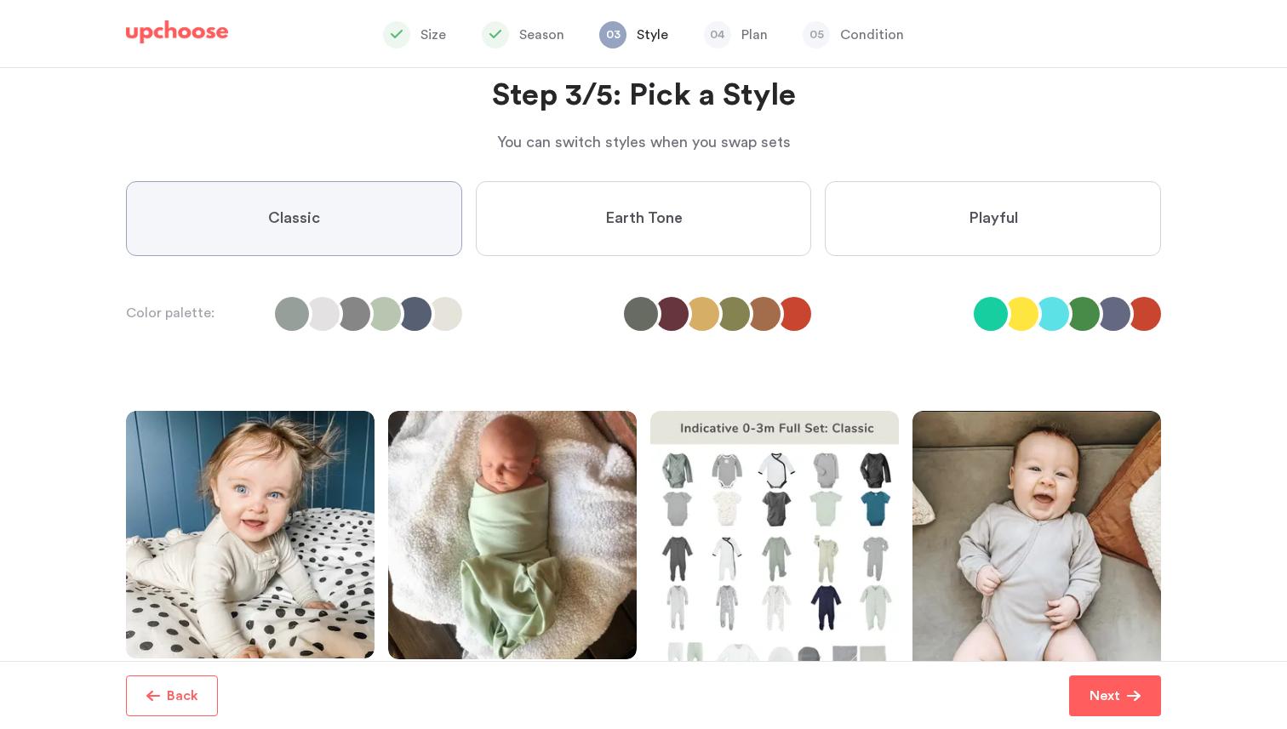
click at [945, 195] on label "Playful" at bounding box center [993, 218] width 336 height 75
click at [0, 0] on input "Playful" at bounding box center [0, 0] width 0 height 0
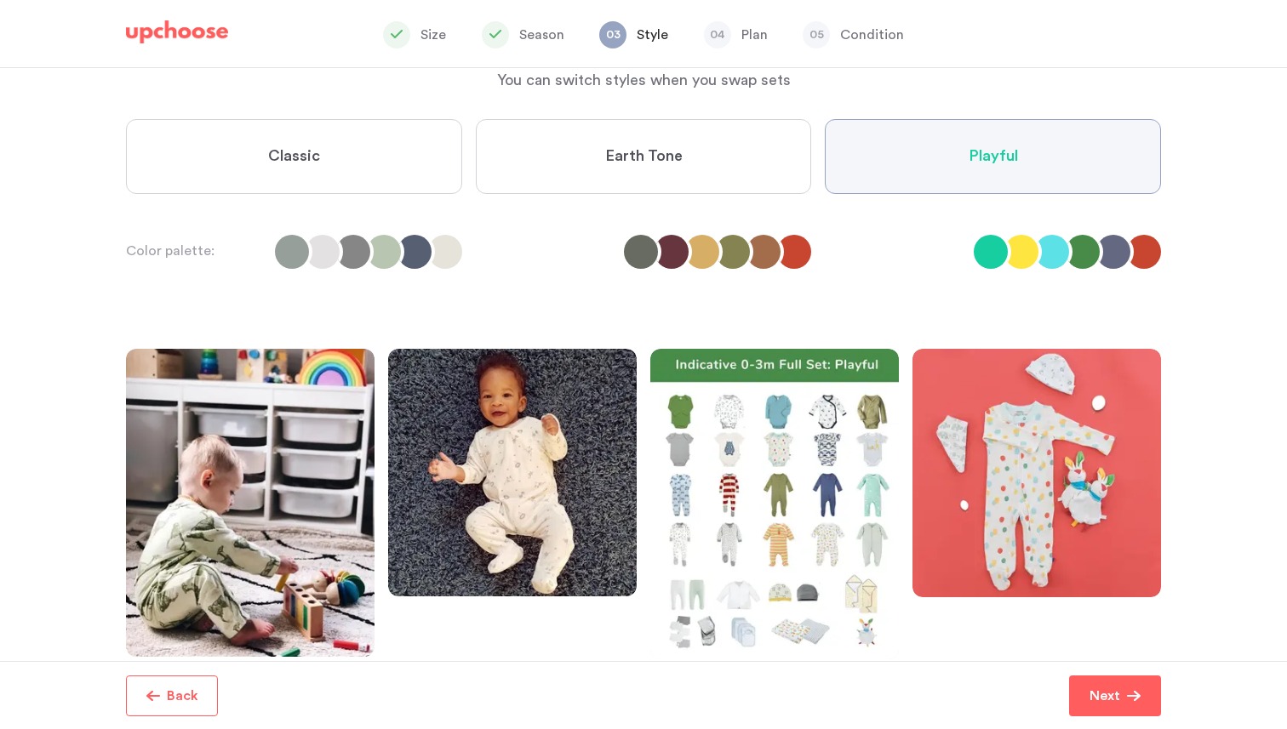
scroll to position [69, 0]
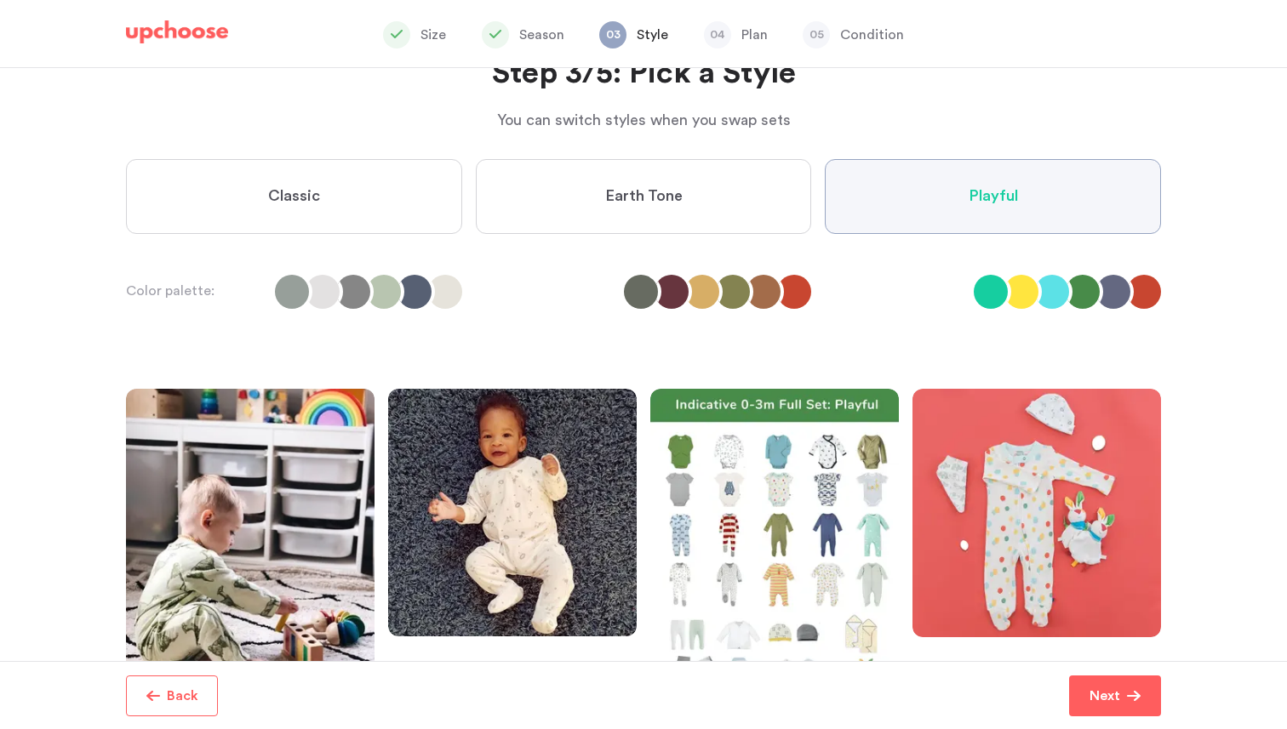
click at [333, 187] on label "Classic" at bounding box center [294, 196] width 336 height 75
click at [0, 0] on input "Classic" at bounding box center [0, 0] width 0 height 0
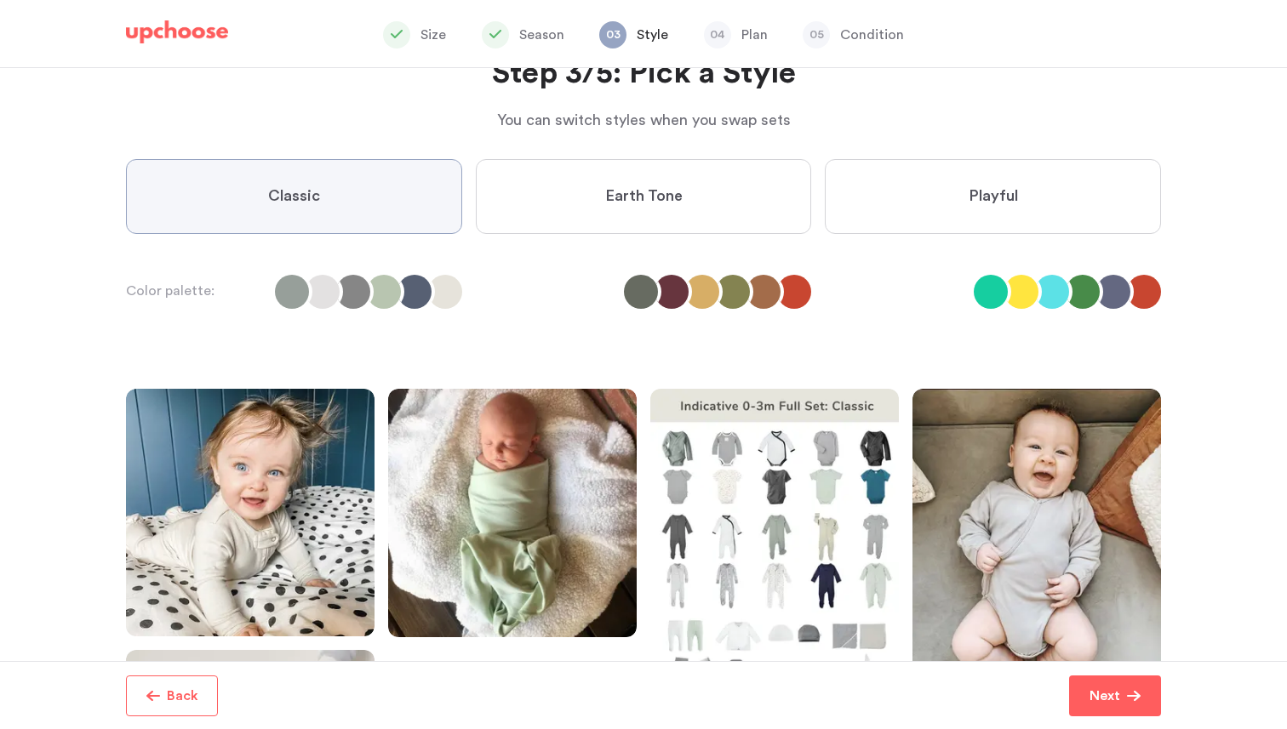
click at [515, 174] on label "Earth Tone" at bounding box center [644, 196] width 336 height 75
click at [0, 0] on Tone "Earth Tone" at bounding box center [0, 0] width 0 height 0
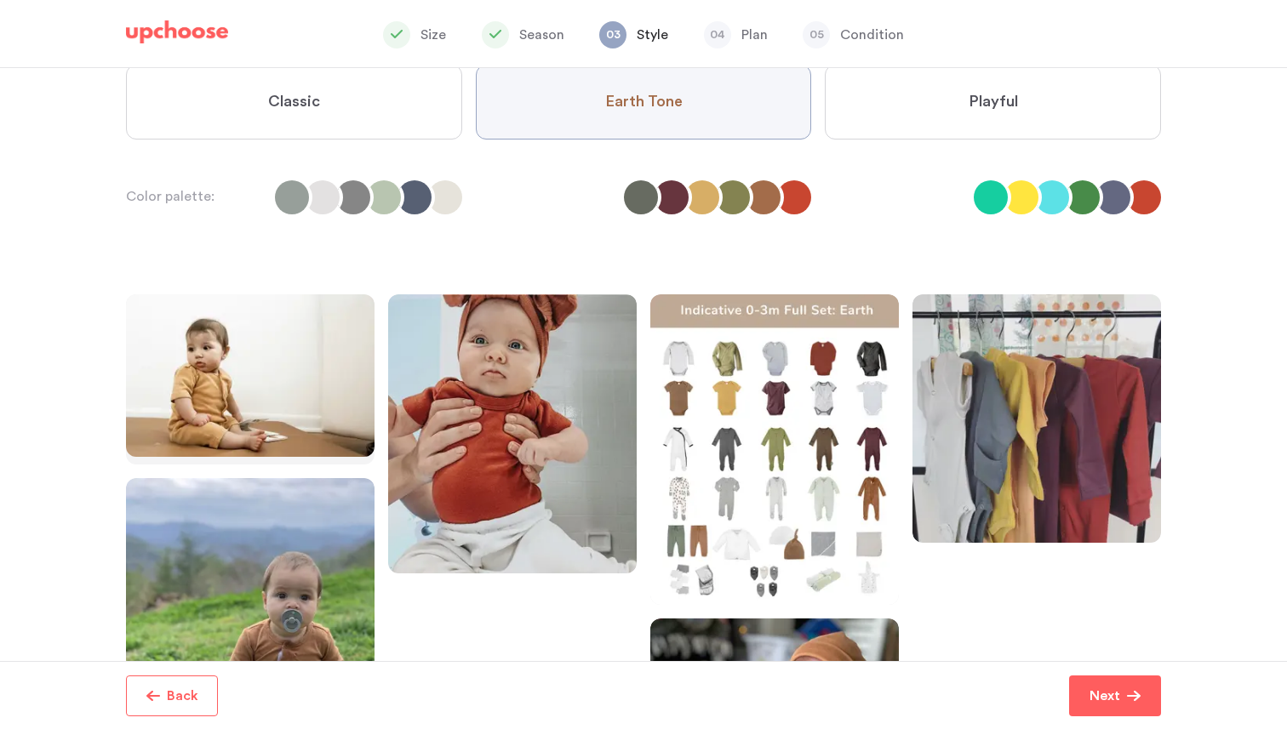
scroll to position [161, 0]
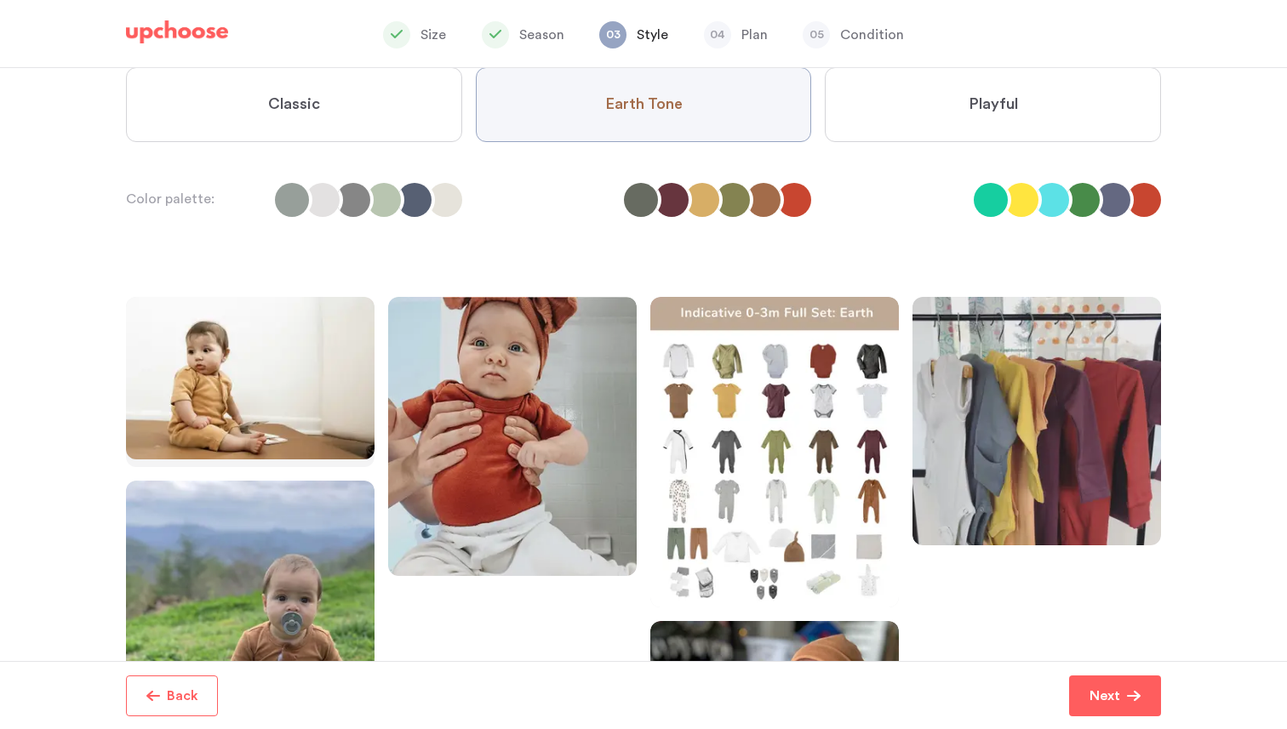
click at [341, 87] on label "Classic" at bounding box center [294, 104] width 336 height 75
click at [0, 0] on input "Classic" at bounding box center [0, 0] width 0 height 0
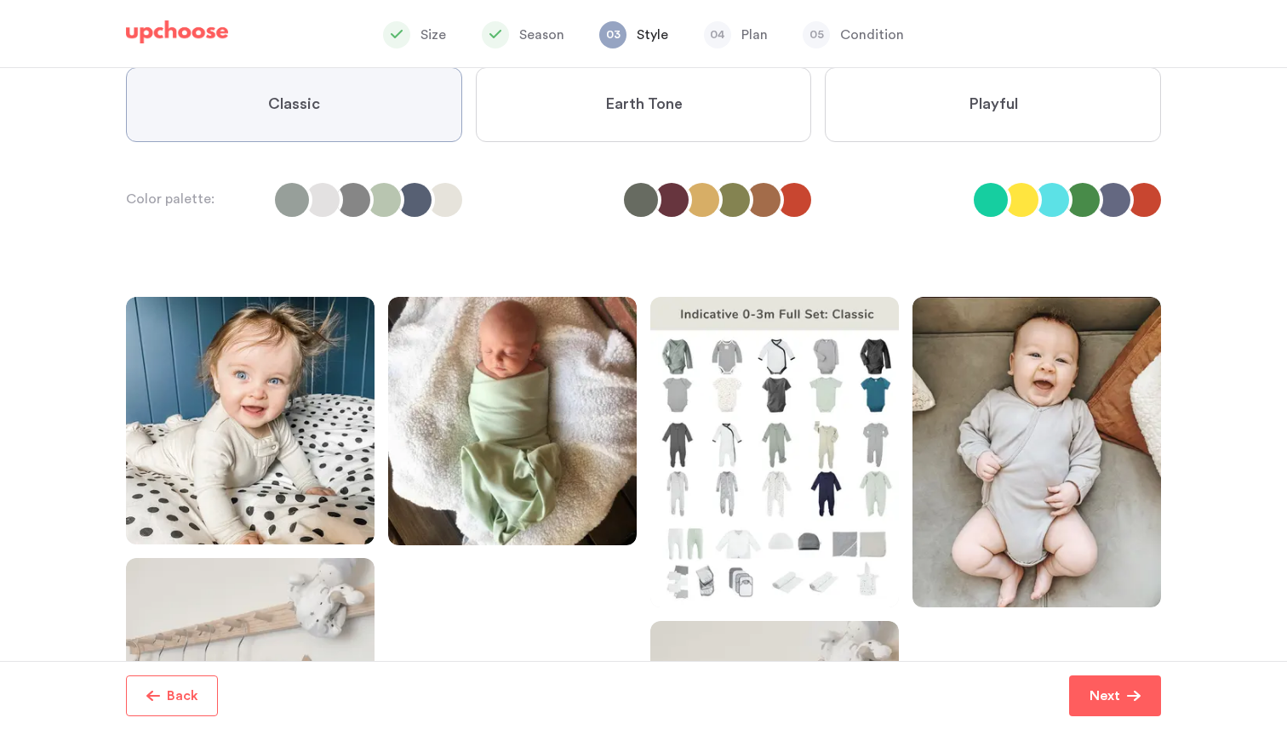
click at [575, 94] on label "Earth Tone" at bounding box center [644, 104] width 336 height 75
click at [0, 0] on Tone "Earth Tone" at bounding box center [0, 0] width 0 height 0
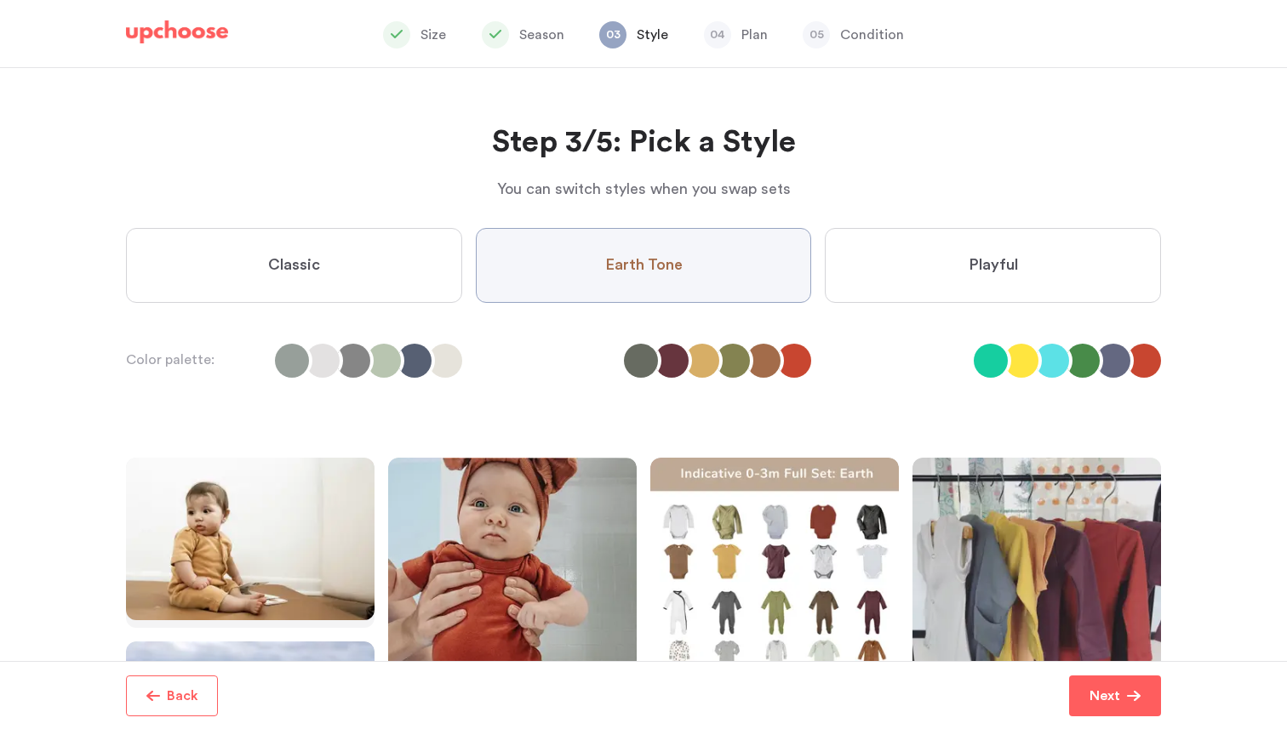
scroll to position [393, 0]
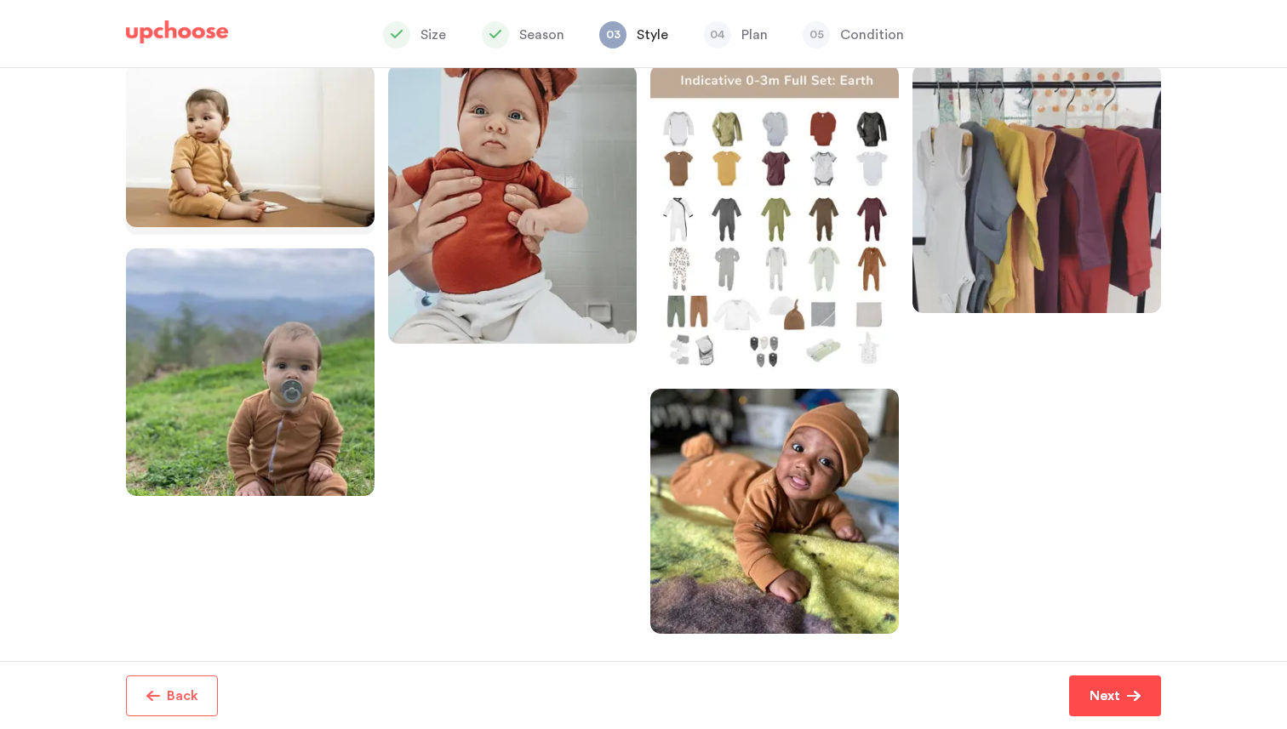
click at [1099, 700] on p "Next" at bounding box center [1104, 696] width 31 height 20
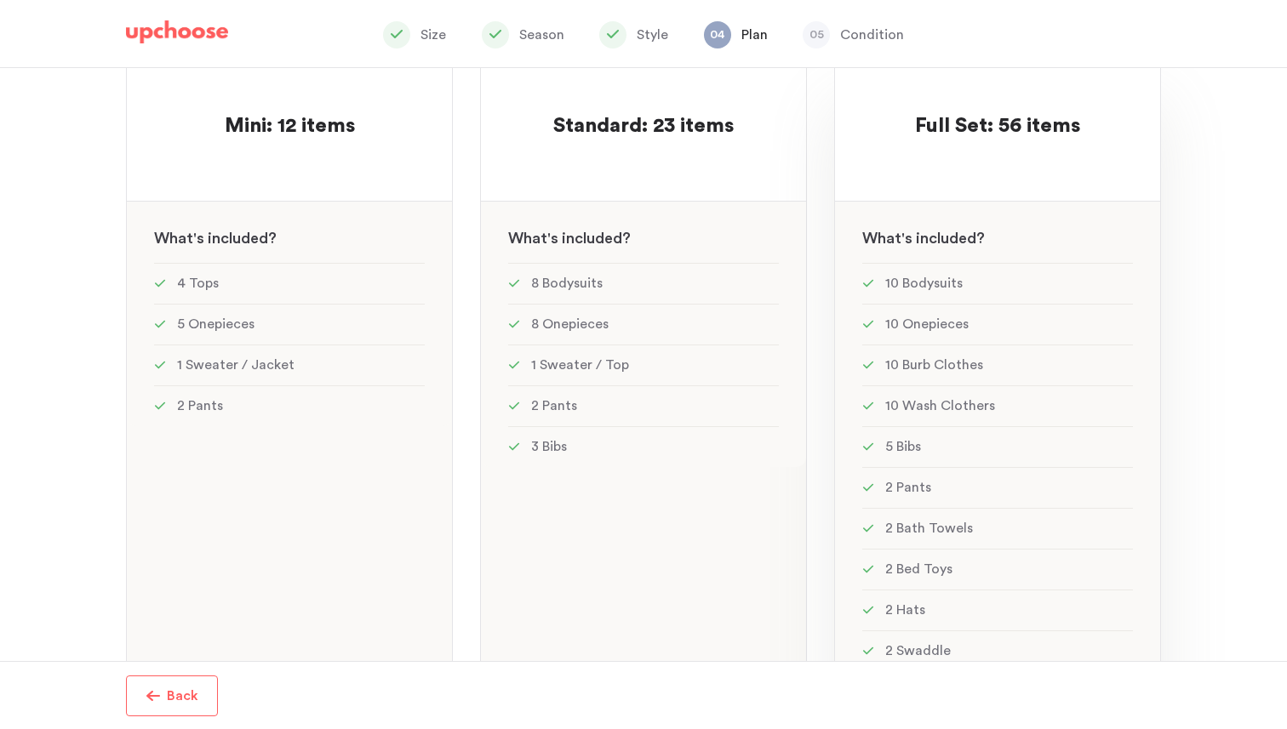
scroll to position [331, 0]
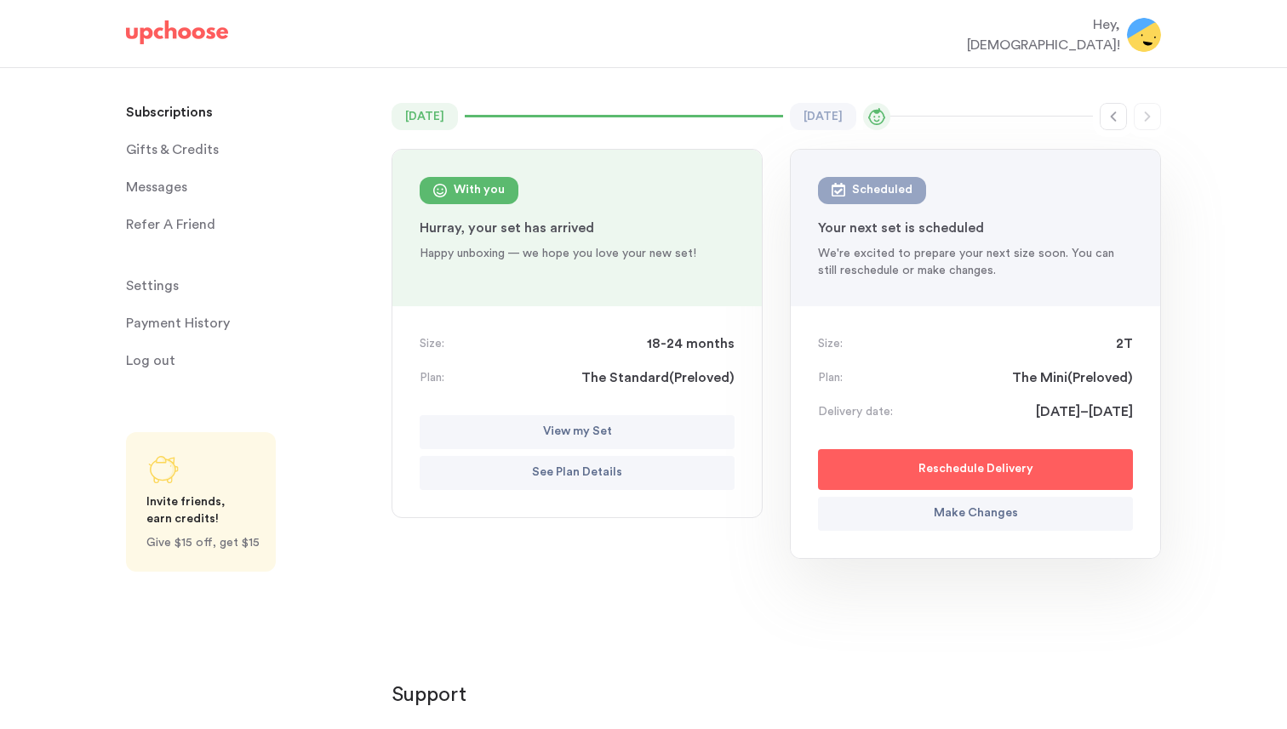
scroll to position [142, 0]
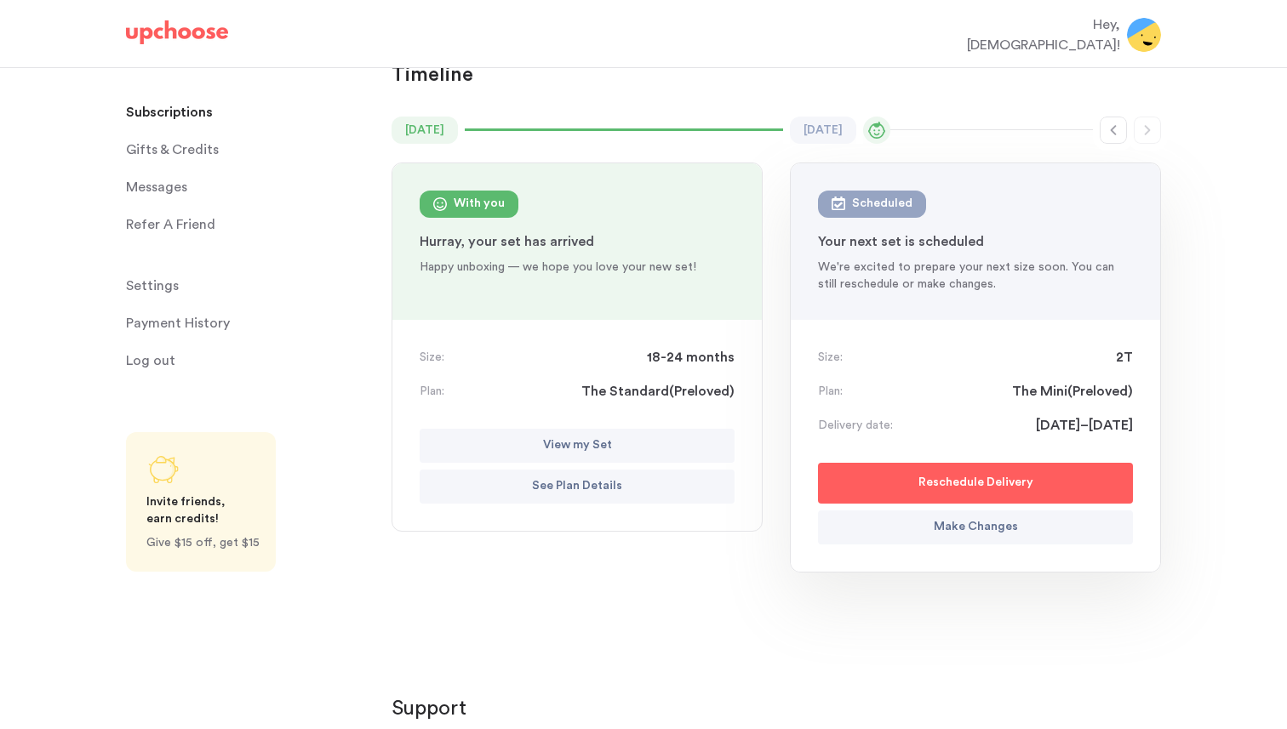
click at [540, 429] on button "View my Set" at bounding box center [577, 446] width 315 height 34
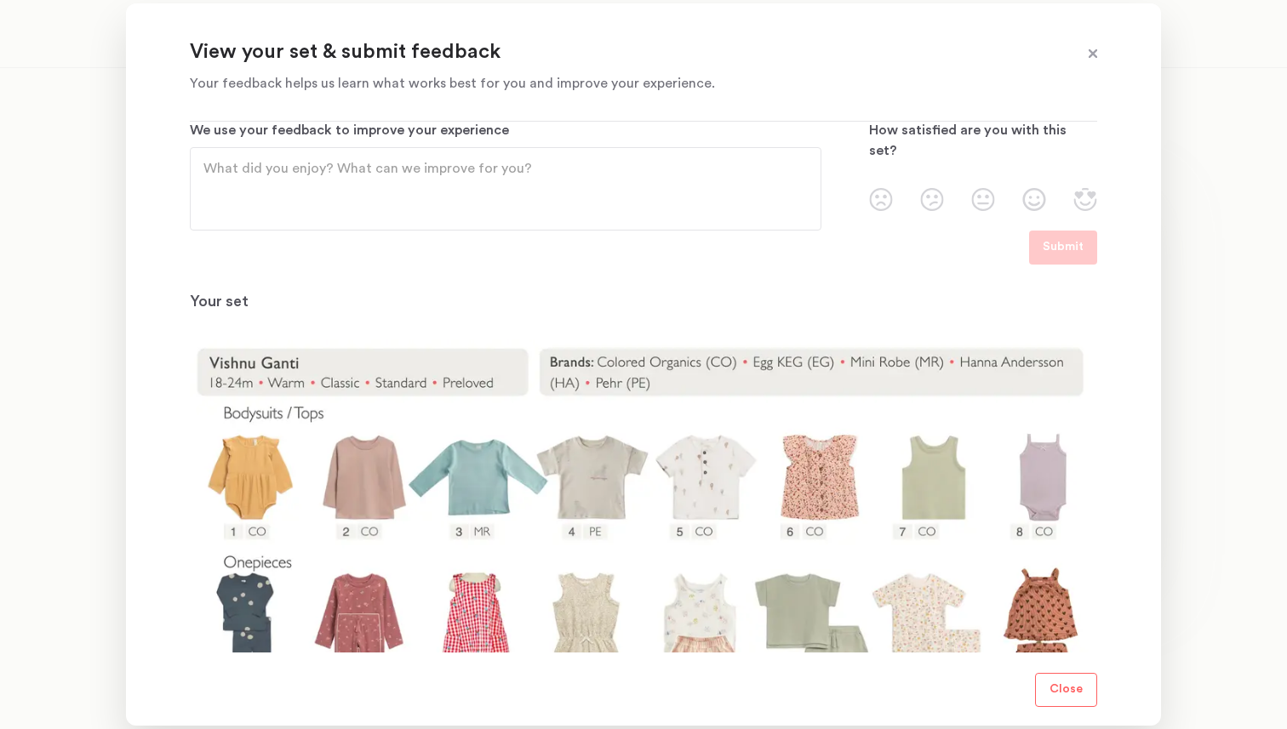
scroll to position [0, 0]
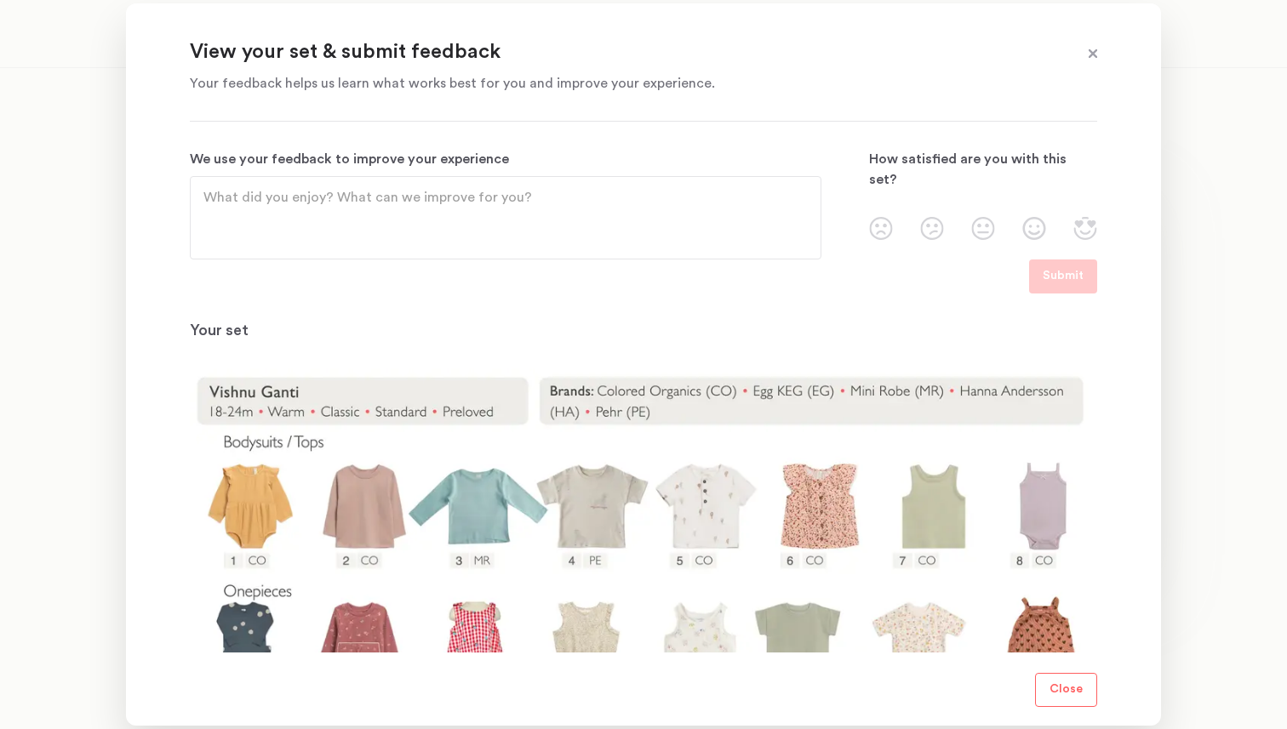
click at [1084, 217] on img at bounding box center [1085, 228] width 24 height 23
click at [0, 0] on input "radio" at bounding box center [0, 0] width 0 height 0
click at [1079, 282] on p "Submit" at bounding box center [1062, 276] width 41 height 20
